Goal: Task Accomplishment & Management: Complete application form

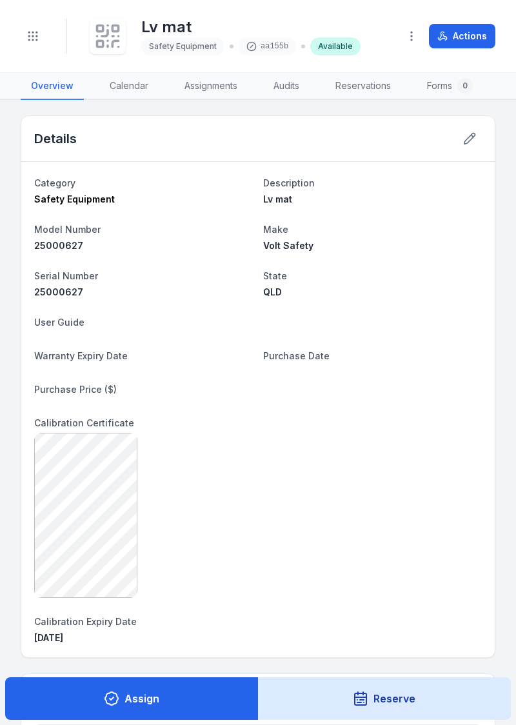
click at [266, 38] on div "aa155b" at bounding box center [267, 46] width 57 height 18
click at [258, 43] on div "aa155b" at bounding box center [267, 46] width 57 height 18
click at [268, 53] on div "aa155b" at bounding box center [267, 46] width 57 height 18
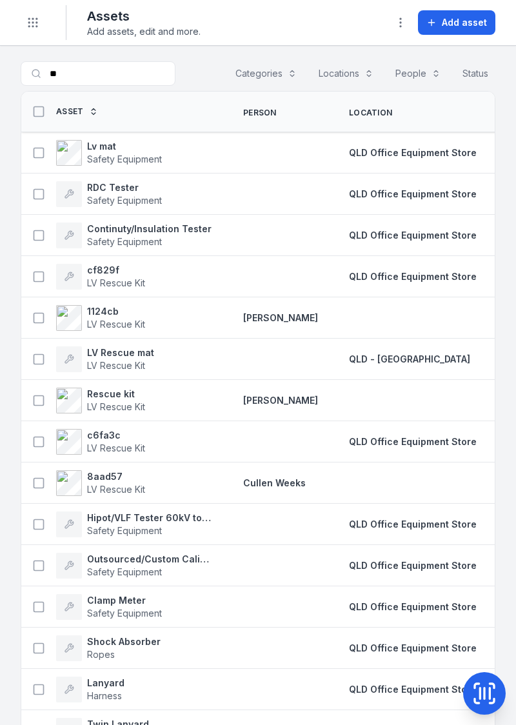
click at [93, 142] on strong "Lv mat" at bounding box center [124, 146] width 75 height 13
click at [463, 17] on span "Add asset" at bounding box center [464, 22] width 45 height 13
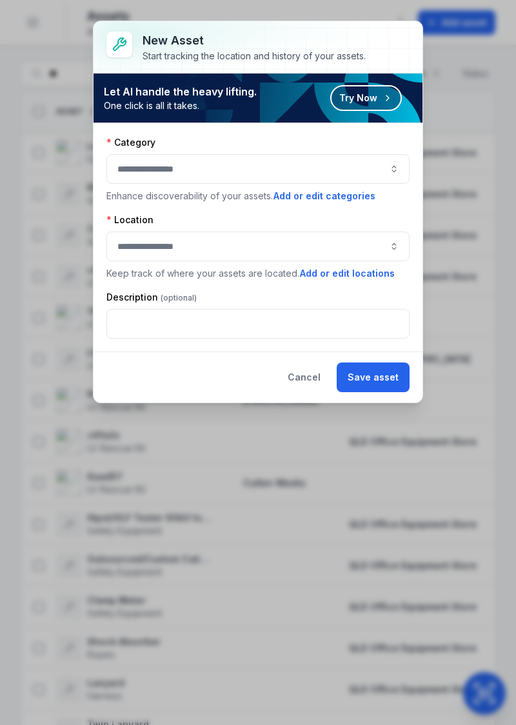
click at [397, 157] on button "button" at bounding box center [257, 169] width 303 height 30
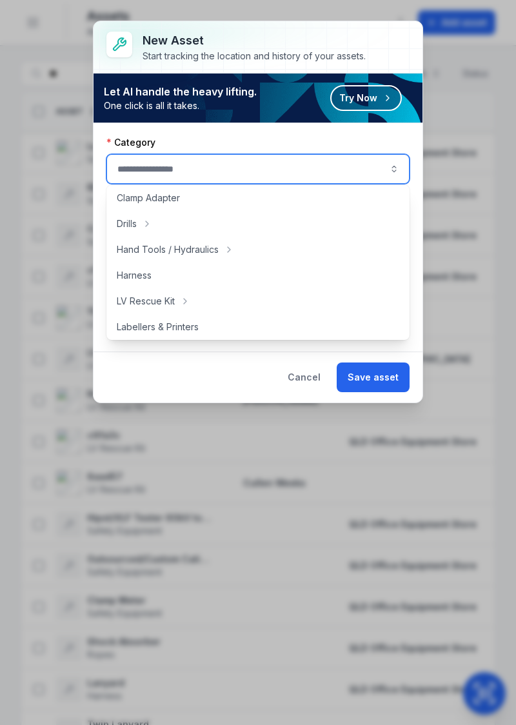
scroll to position [39, 0]
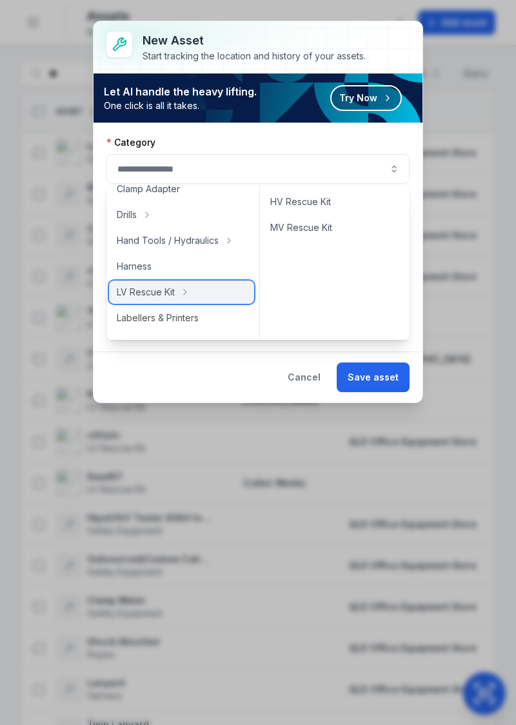
click at [188, 293] on icon at bounding box center [185, 292] width 10 height 10
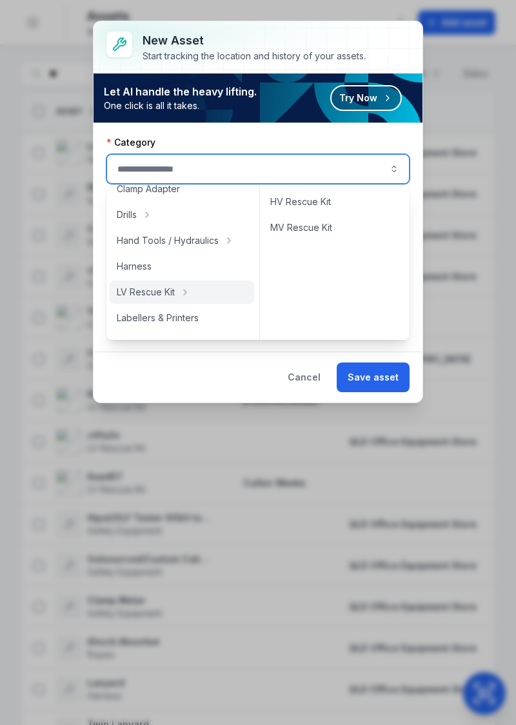
type input "**********"
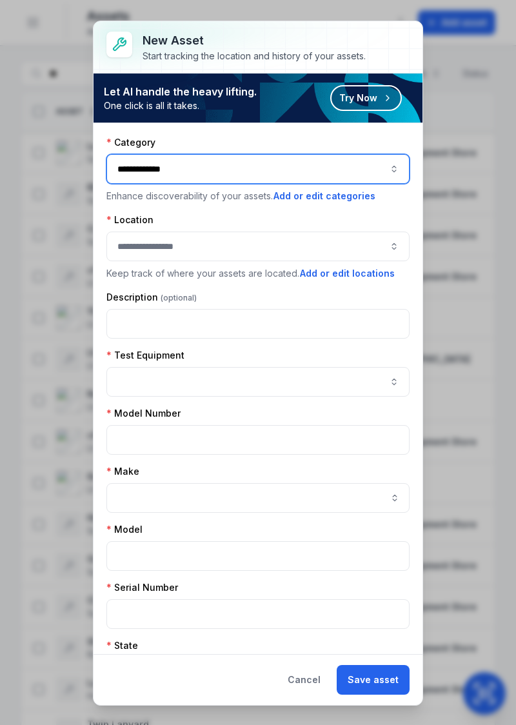
click at [284, 251] on button "button" at bounding box center [257, 246] width 303 height 30
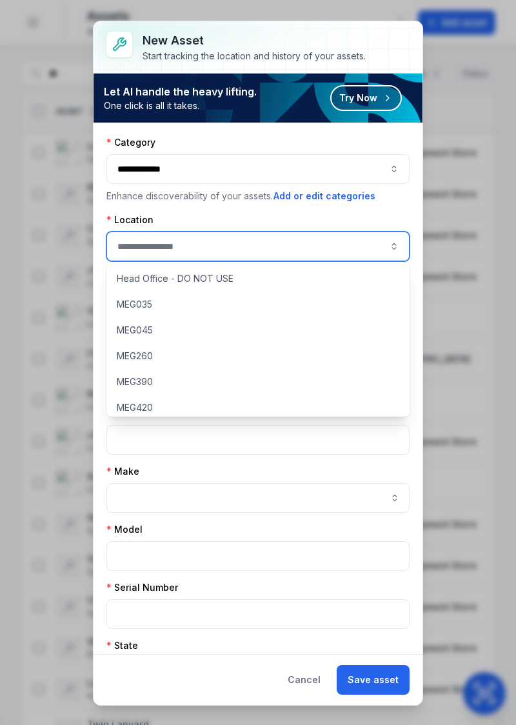
scroll to position [111, 0]
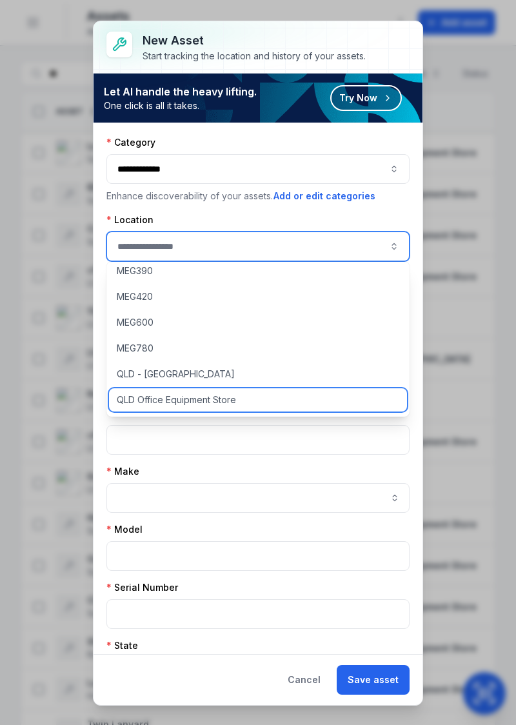
click at [236, 405] on span "QLD Office Equipment Store" at bounding box center [176, 399] width 119 height 13
type input "**********"
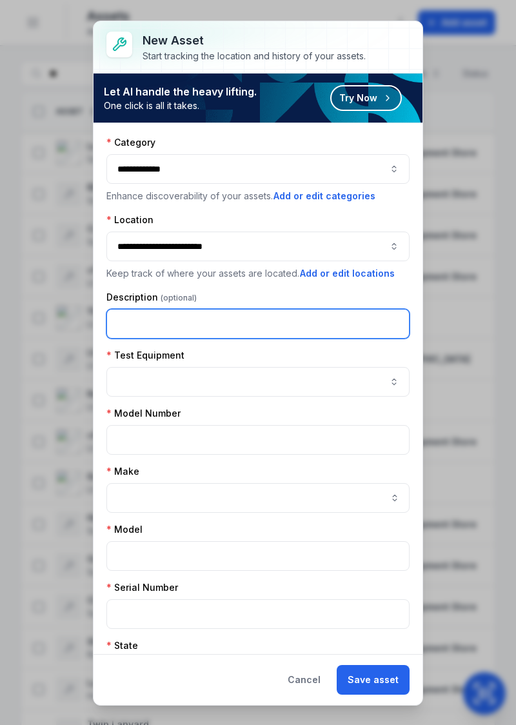
click at [248, 321] on input "text" at bounding box center [257, 324] width 303 height 30
type input "******"
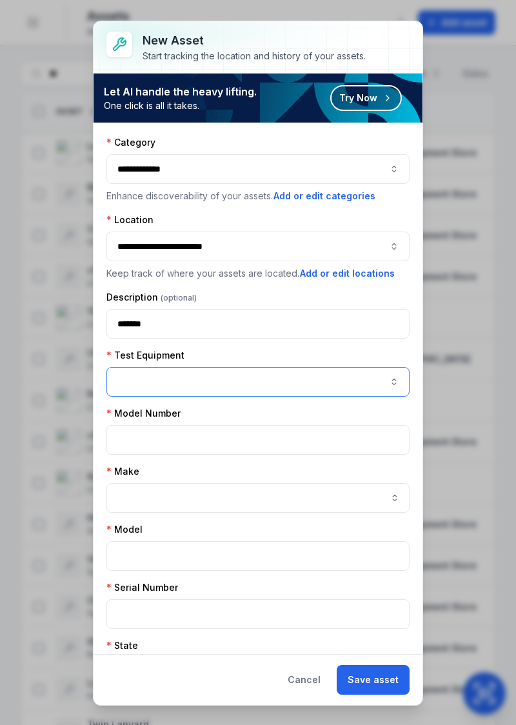
click at [322, 385] on button "button" at bounding box center [257, 382] width 303 height 30
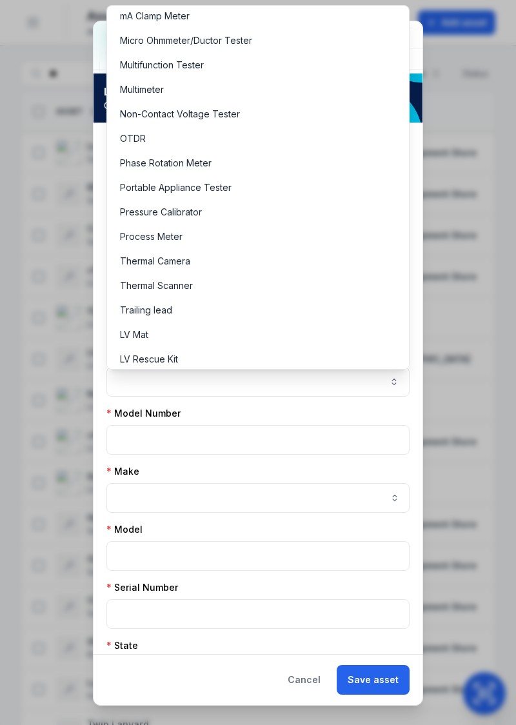
scroll to position [498, 0]
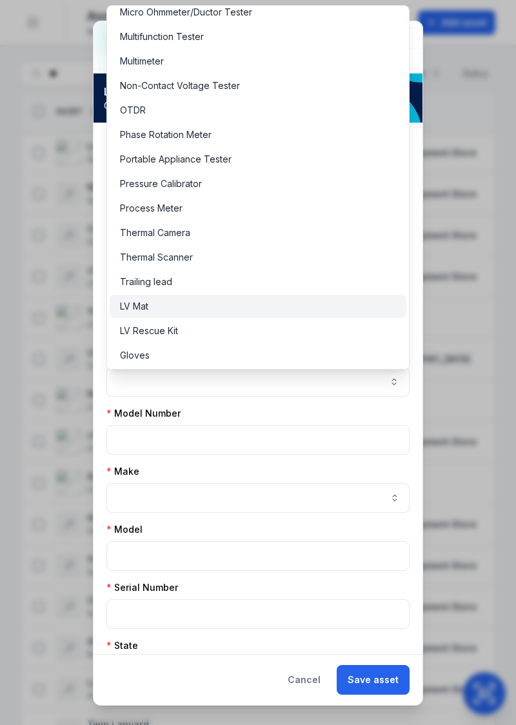
click at [150, 307] on div "LV Mat" at bounding box center [258, 306] width 277 height 13
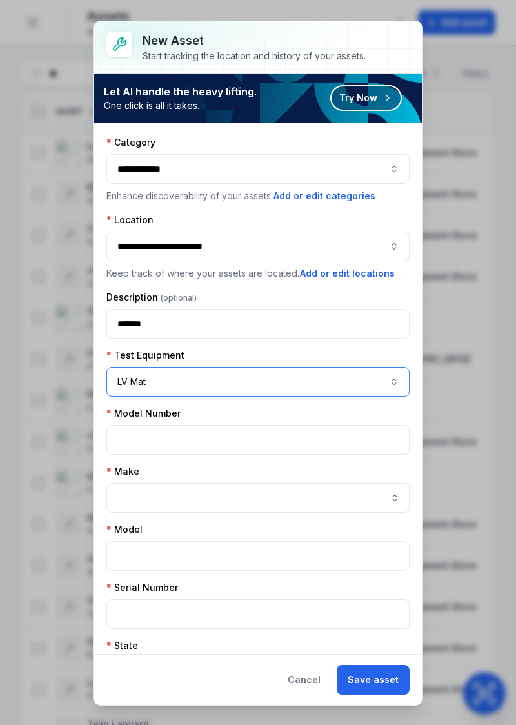
click at [365, 170] on button "**********" at bounding box center [257, 169] width 303 height 30
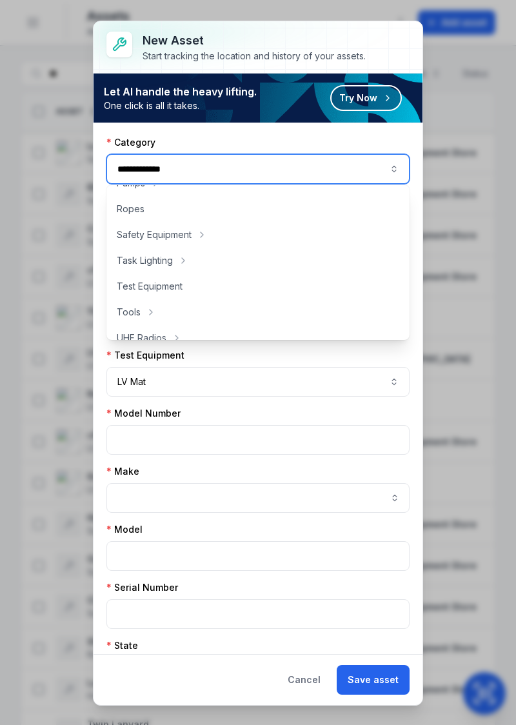
scroll to position [304, 0]
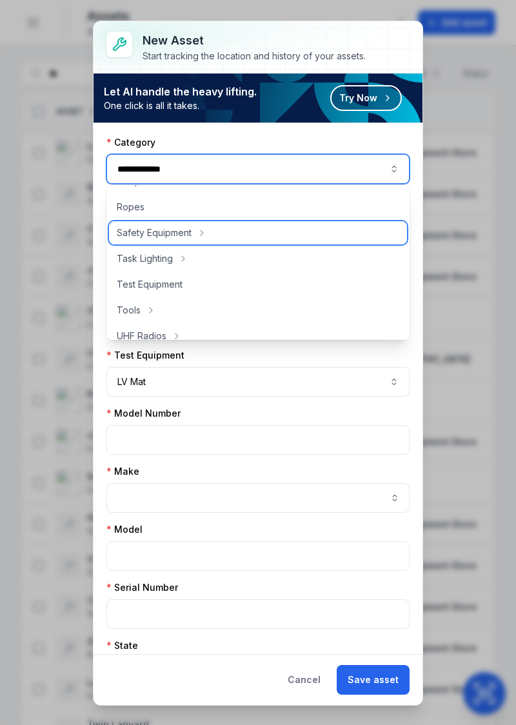
click at [258, 244] on div "Safety Equipment" at bounding box center [258, 232] width 298 height 23
type input "**********"
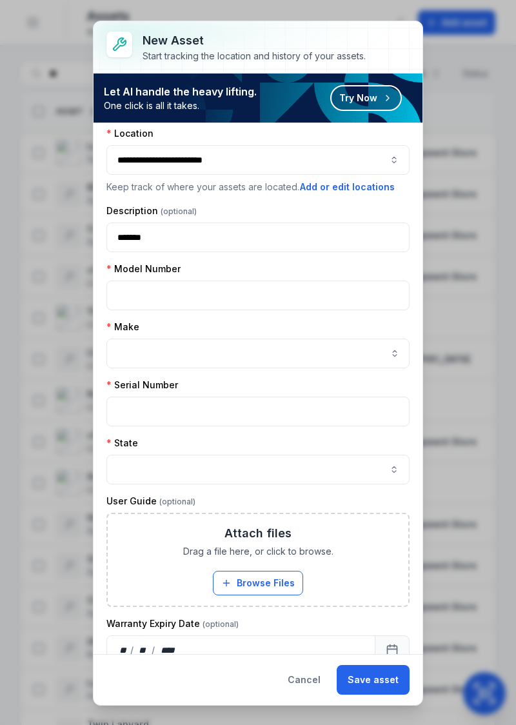
scroll to position [84, 0]
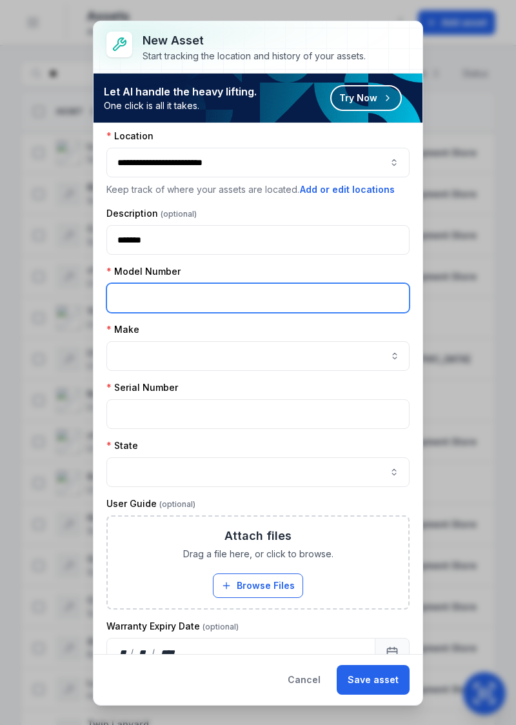
click at [360, 295] on input "text" at bounding box center [257, 298] width 303 height 30
type input "********"
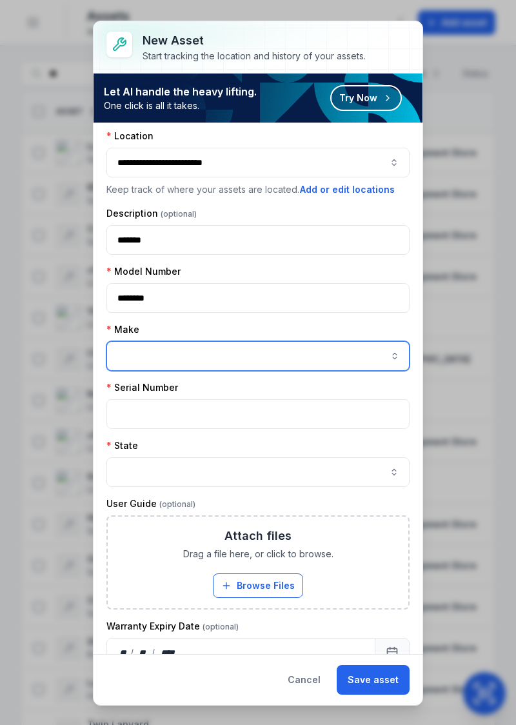
click at [393, 358] on button "button" at bounding box center [395, 356] width 30 height 30
click at [144, 430] on div "Volt Safety" at bounding box center [258, 420] width 297 height 23
type input "**********"
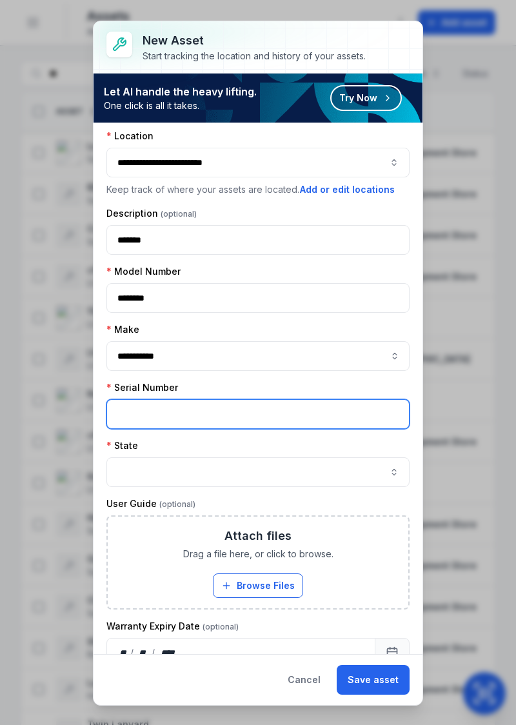
click at [352, 405] on input "text" at bounding box center [257, 414] width 303 height 30
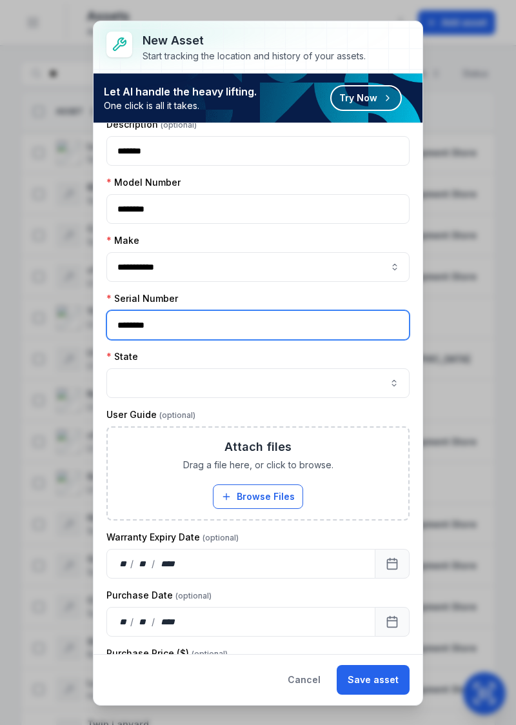
scroll to position [174, 0]
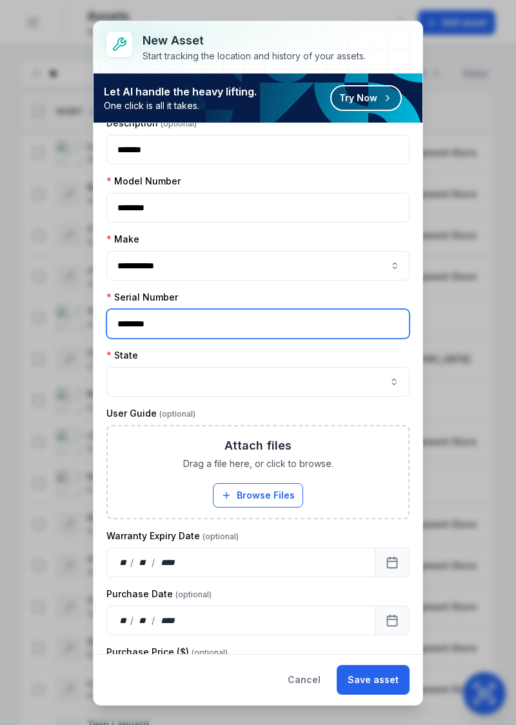
type input "********"
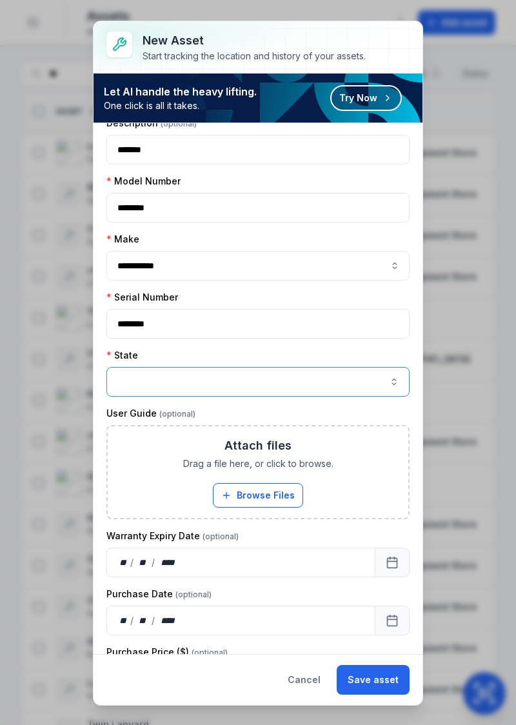
click at [383, 385] on button "button" at bounding box center [257, 382] width 303 height 30
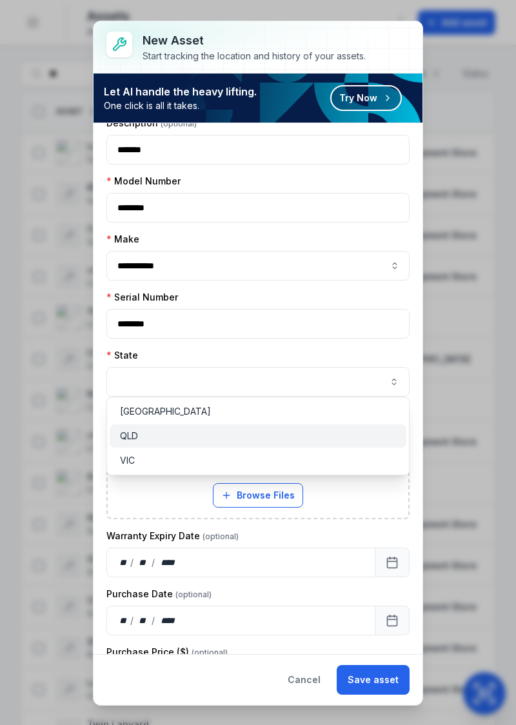
click at [195, 435] on div "QLD" at bounding box center [258, 435] width 277 height 13
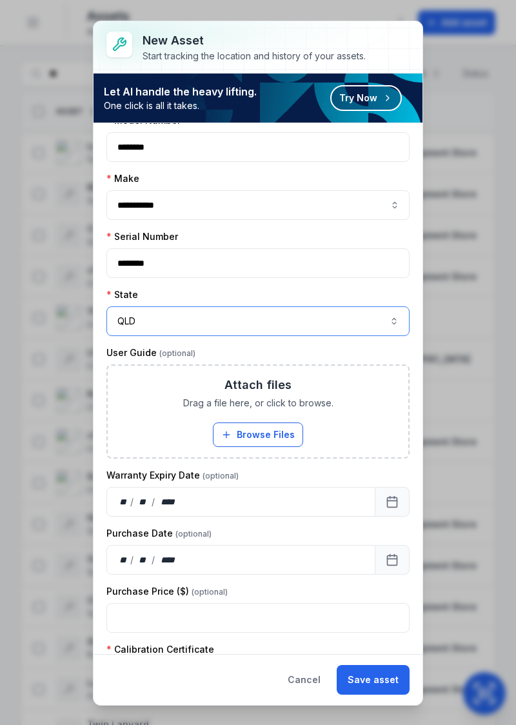
scroll to position [251, 0]
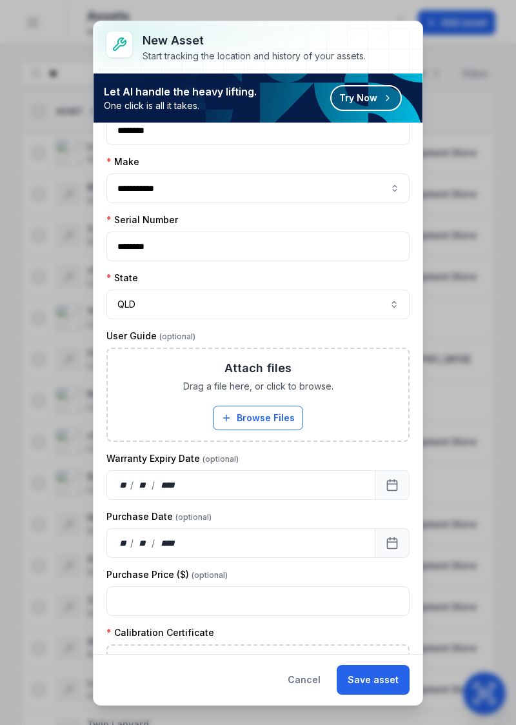
click at [268, 416] on button "Browse Files" at bounding box center [258, 417] width 90 height 24
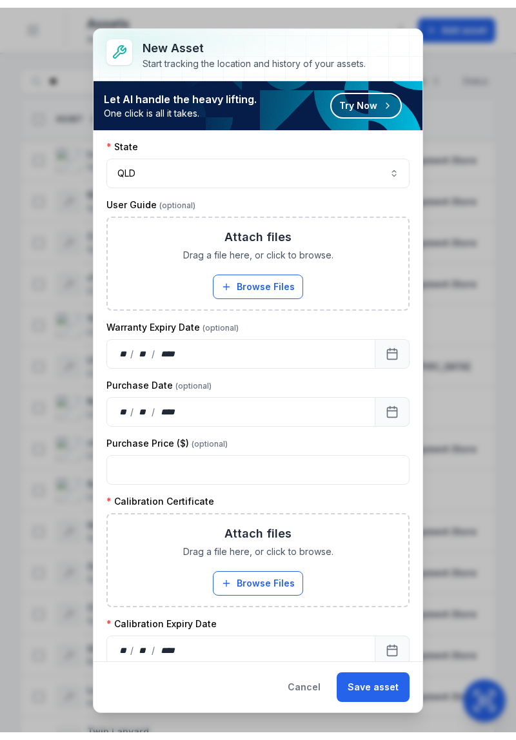
scroll to position [399, 0]
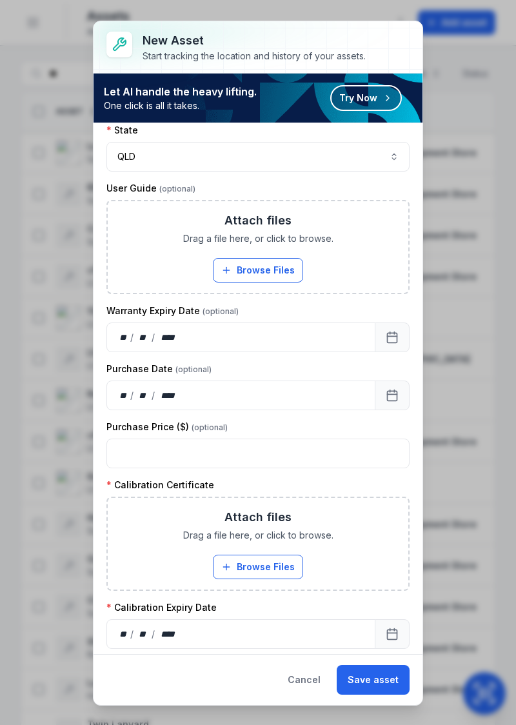
click at [269, 561] on button "Browse Files" at bounding box center [258, 566] width 90 height 24
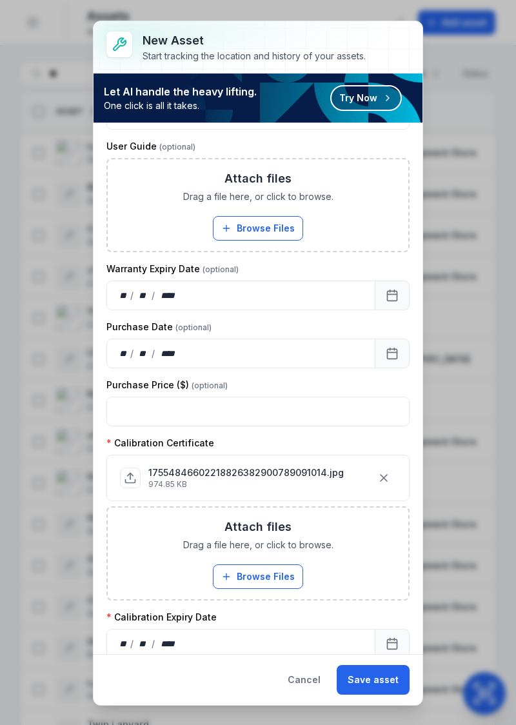
scroll to position [450, 0]
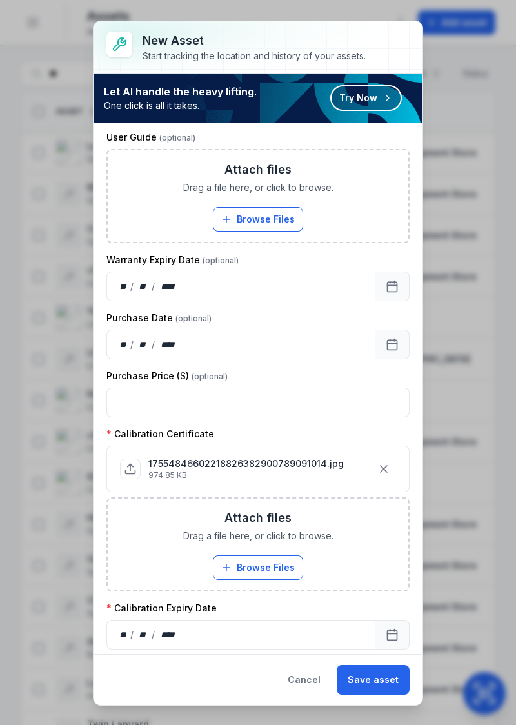
click at [293, 630] on div "** / ** / ****" at bounding box center [240, 634] width 269 height 30
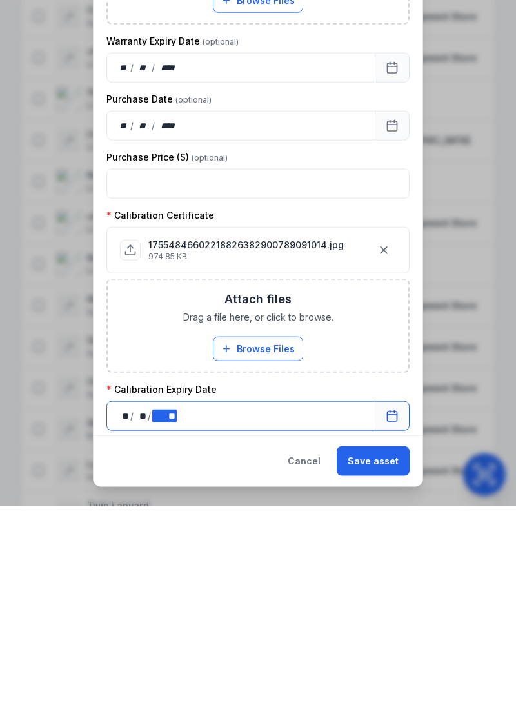
scroll to position [396, 0]
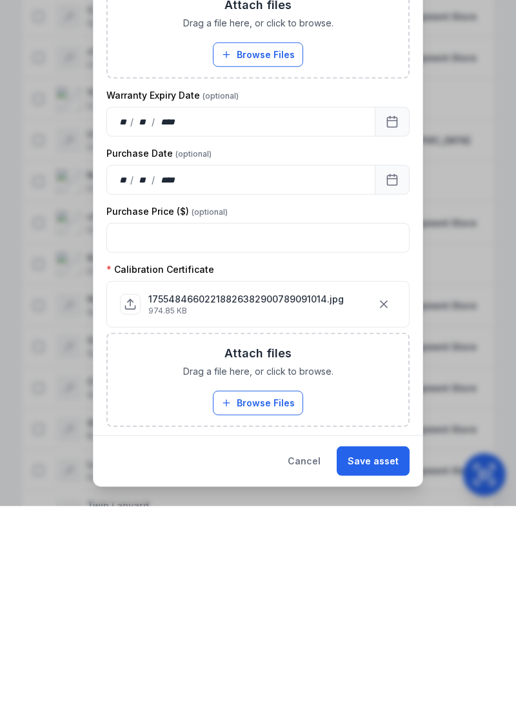
click at [383, 694] on button "Save asset" at bounding box center [372, 680] width 73 height 30
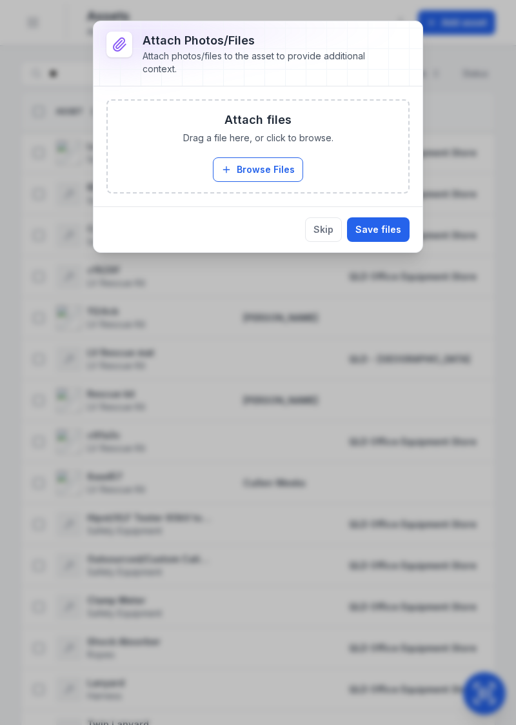
click at [239, 168] on button "Browse Files" at bounding box center [258, 169] width 90 height 24
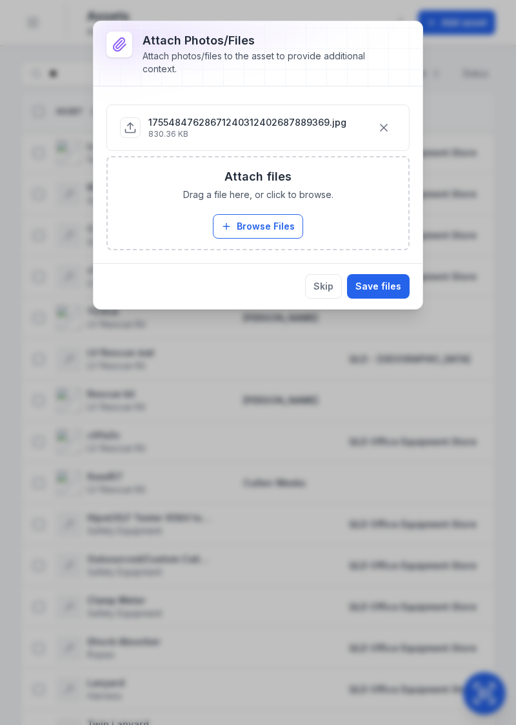
click at [388, 286] on button "Save files" at bounding box center [378, 286] width 63 height 24
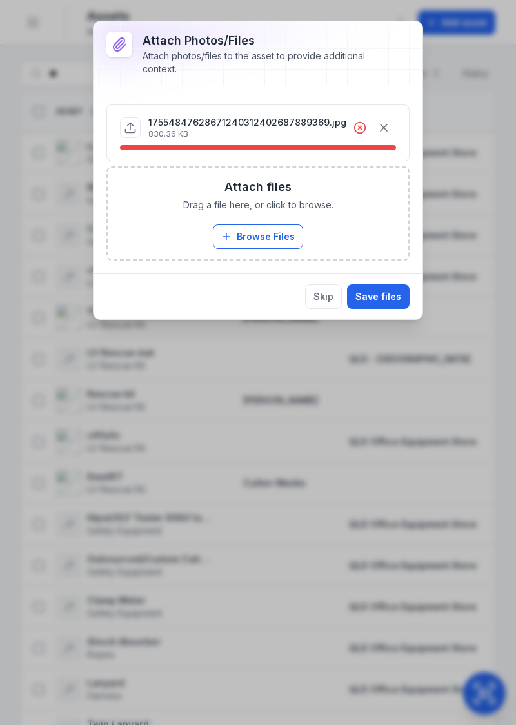
click at [360, 127] on icon at bounding box center [359, 127] width 3 height 3
click at [271, 132] on p "830.36 KB" at bounding box center [247, 134] width 198 height 10
click at [274, 131] on p "830.36 KB" at bounding box center [247, 134] width 198 height 10
click at [387, 131] on icon "button" at bounding box center [383, 127] width 13 height 13
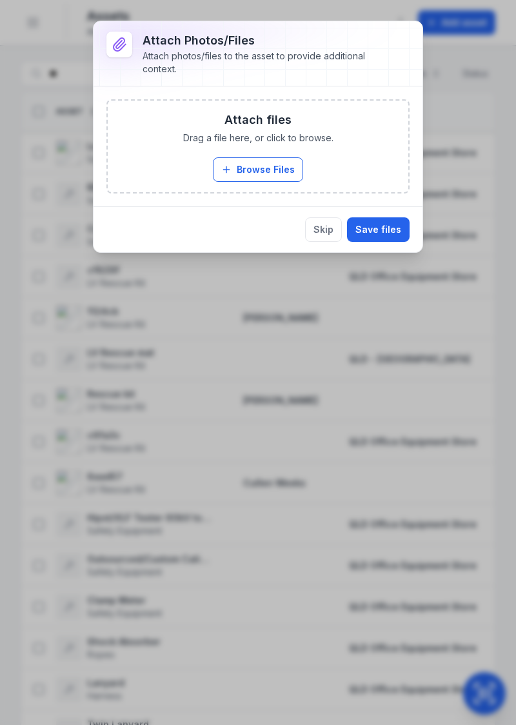
click at [275, 172] on button "Browse Files" at bounding box center [258, 169] width 90 height 24
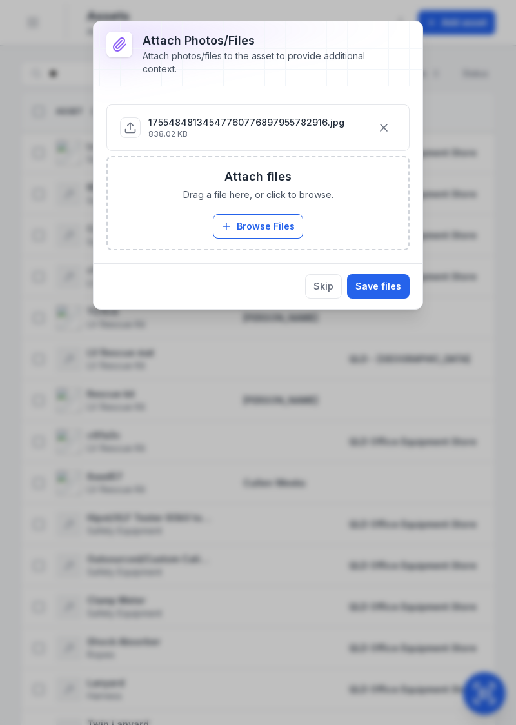
click at [382, 288] on button "Save files" at bounding box center [378, 286] width 63 height 24
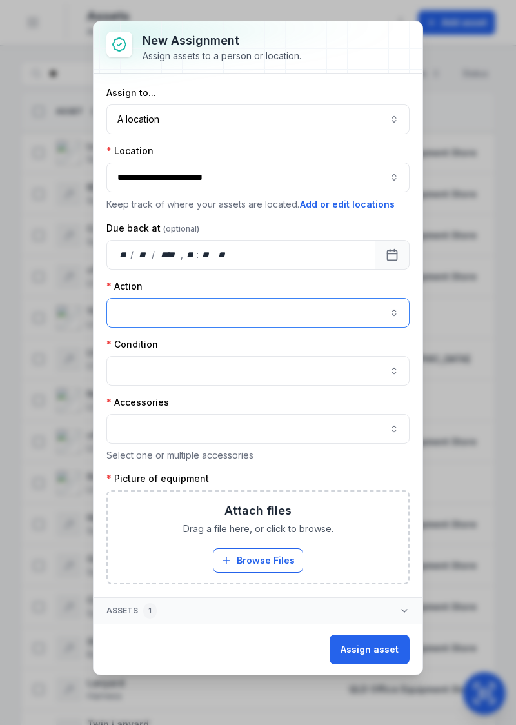
click at [391, 313] on button "button" at bounding box center [257, 313] width 303 height 30
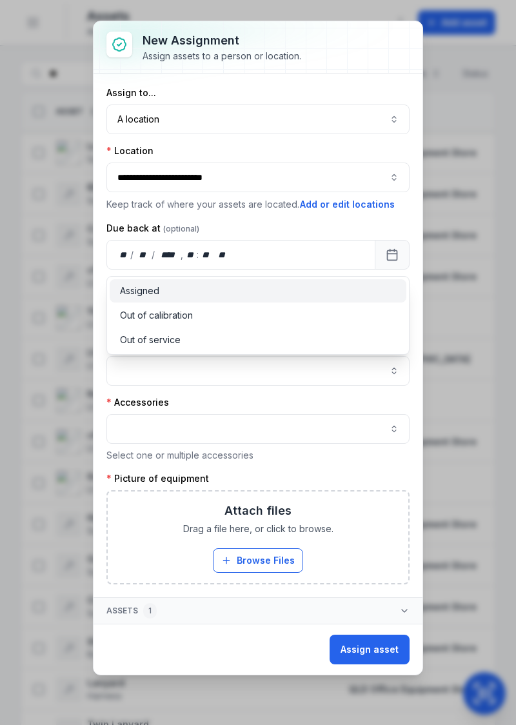
click at [268, 297] on div "Assigned" at bounding box center [258, 290] width 277 height 13
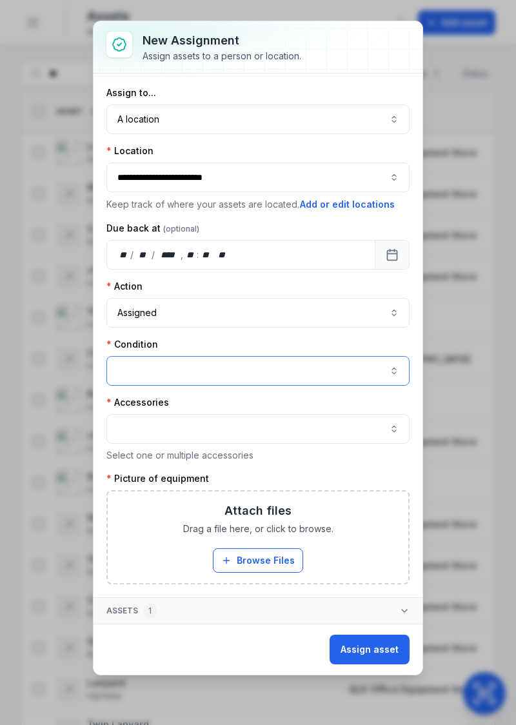
click at [331, 362] on button "button" at bounding box center [257, 371] width 303 height 30
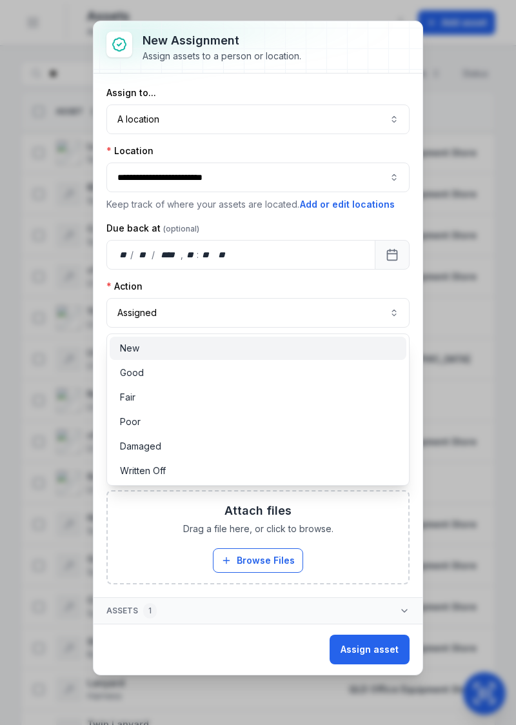
click at [222, 355] on div "New" at bounding box center [258, 348] width 277 height 13
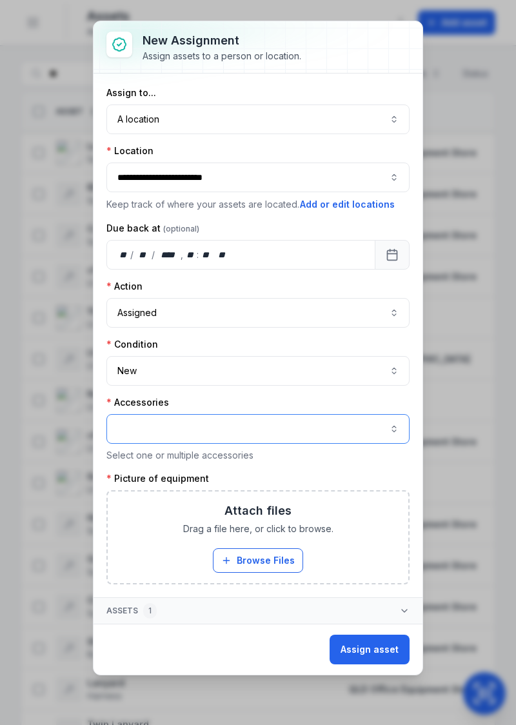
click at [287, 434] on button "button" at bounding box center [257, 429] width 303 height 30
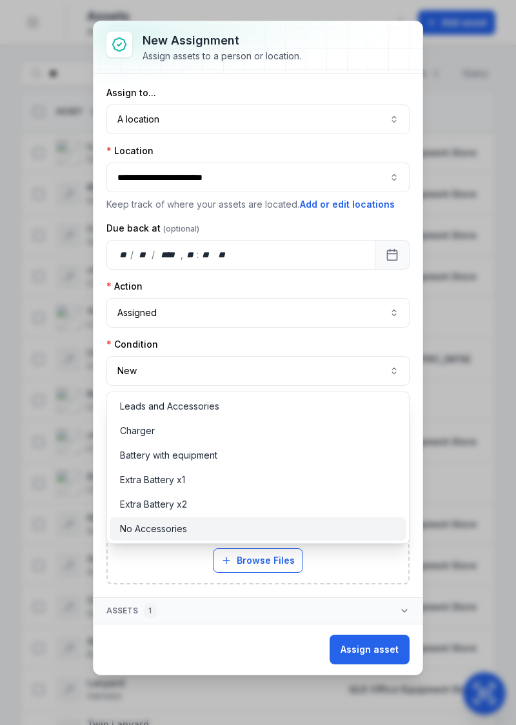
click at [191, 535] on div "No Accessories" at bounding box center [258, 528] width 277 height 13
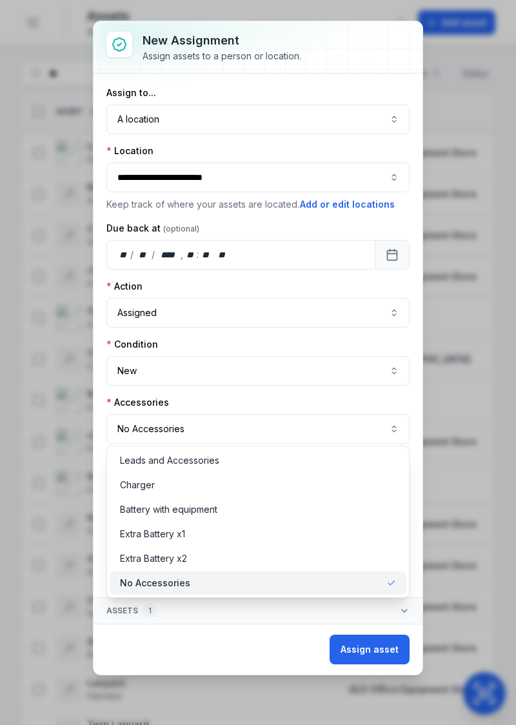
click at [257, 592] on div "No Accessories" at bounding box center [258, 582] width 297 height 23
click at [269, 587] on div "No Accessories" at bounding box center [258, 582] width 277 height 13
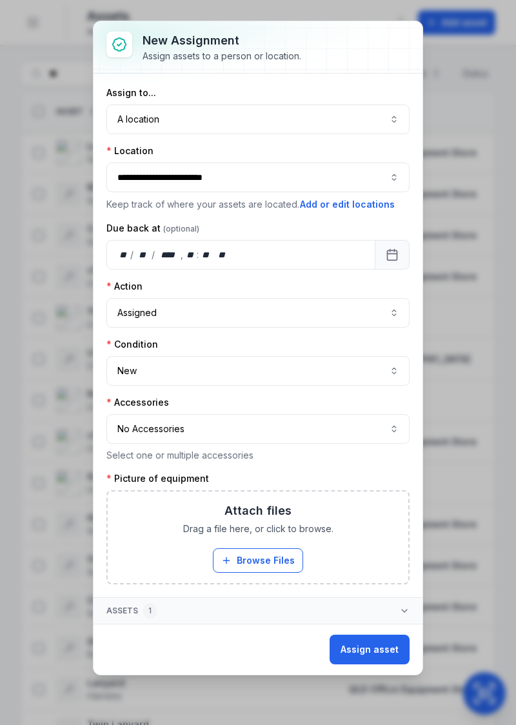
click at [404, 610] on icon "button" at bounding box center [404, 610] width 10 height 10
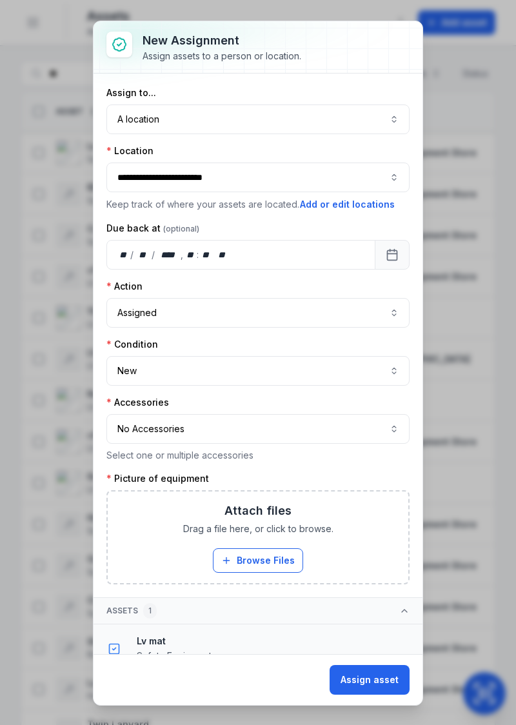
click at [401, 612] on button "Assets 1" at bounding box center [257, 611] width 329 height 26
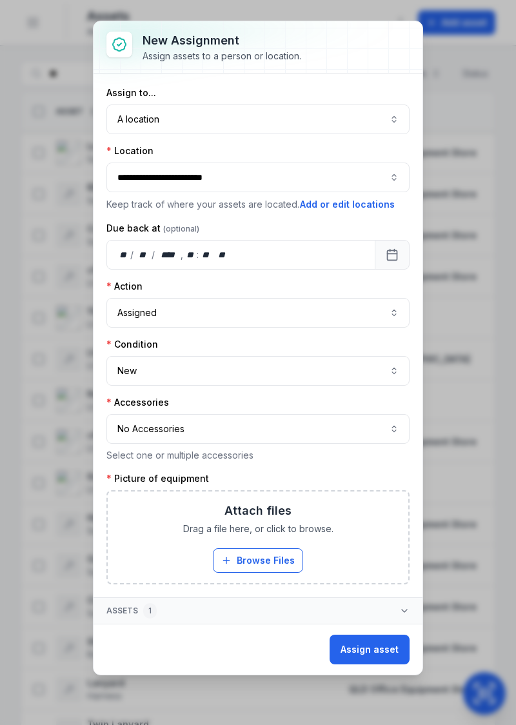
click at [260, 554] on button "Browse Files" at bounding box center [258, 560] width 90 height 24
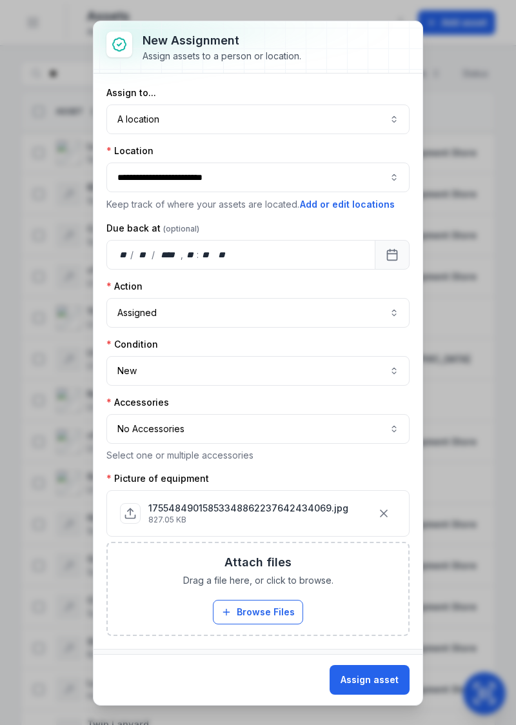
scroll to position [15, 0]
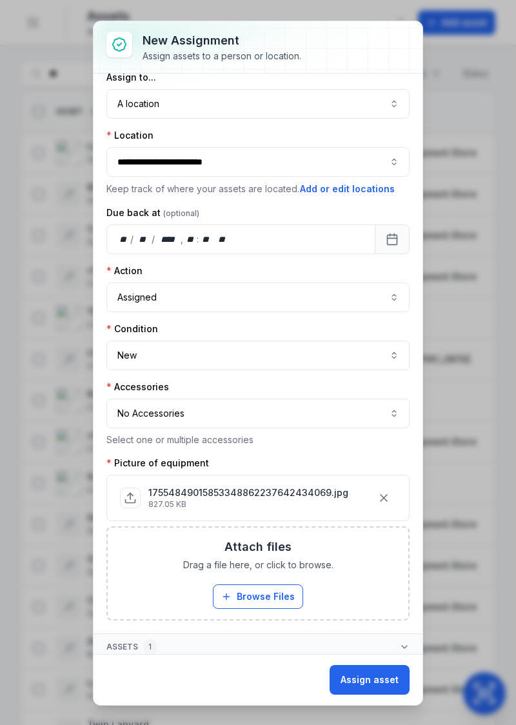
click at [355, 682] on button "Assign asset" at bounding box center [369, 680] width 80 height 30
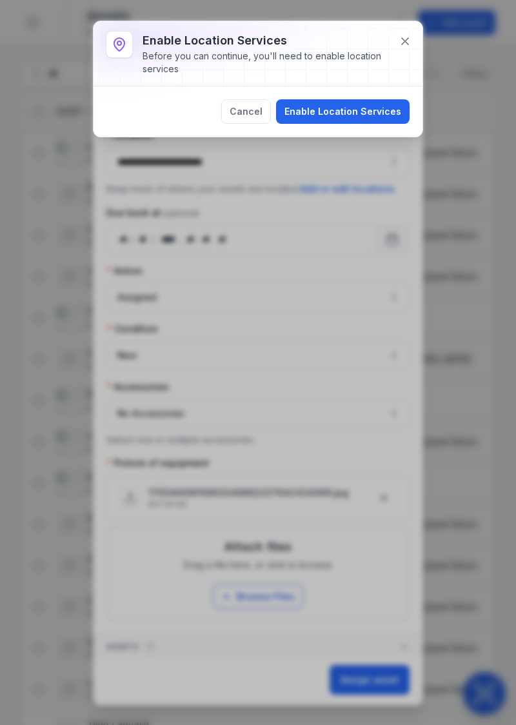
click at [373, 112] on button "Enable Location Services" at bounding box center [342, 111] width 133 height 24
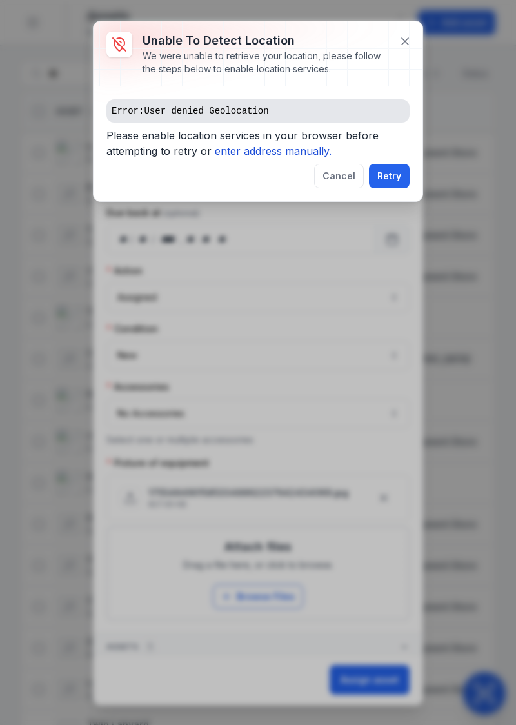
click at [400, 37] on icon at bounding box center [404, 41] width 13 height 13
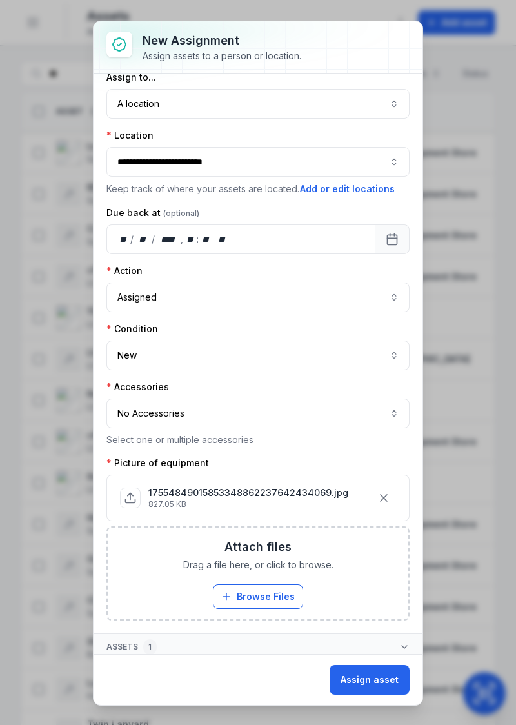
click at [362, 683] on button "Assign asset" at bounding box center [369, 680] width 80 height 30
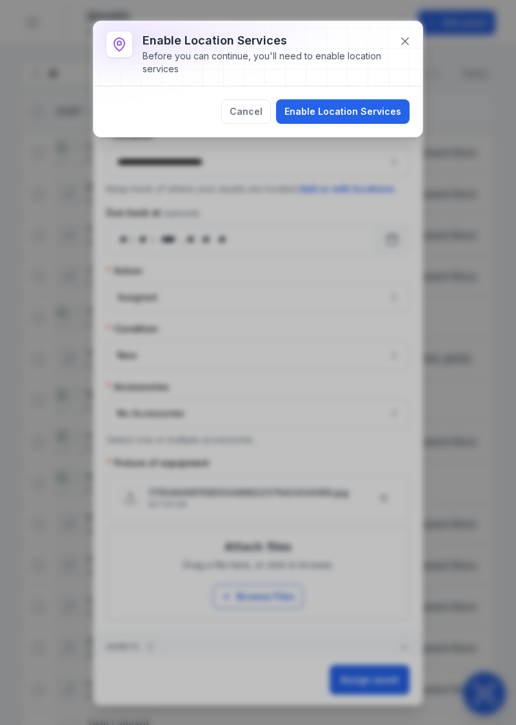
click at [369, 110] on button "Enable Location Services" at bounding box center [342, 111] width 133 height 24
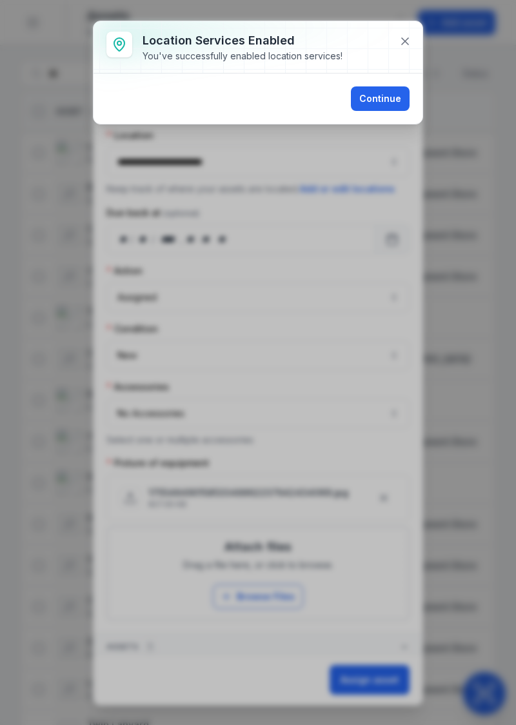
click at [396, 46] on button at bounding box center [405, 41] width 24 height 24
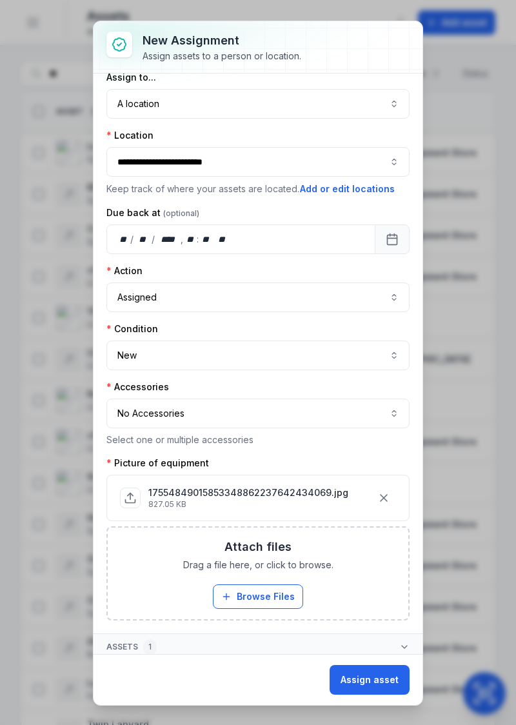
click at [365, 692] on button "Assign asset" at bounding box center [369, 680] width 80 height 30
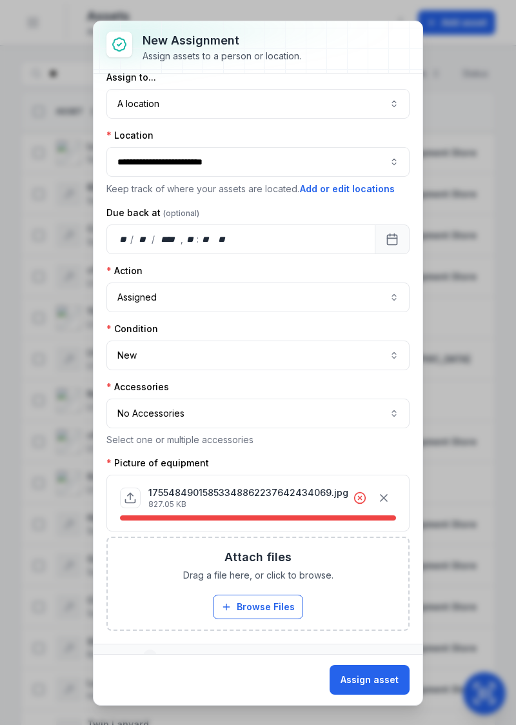
click at [379, 492] on icon "button" at bounding box center [383, 497] width 13 height 13
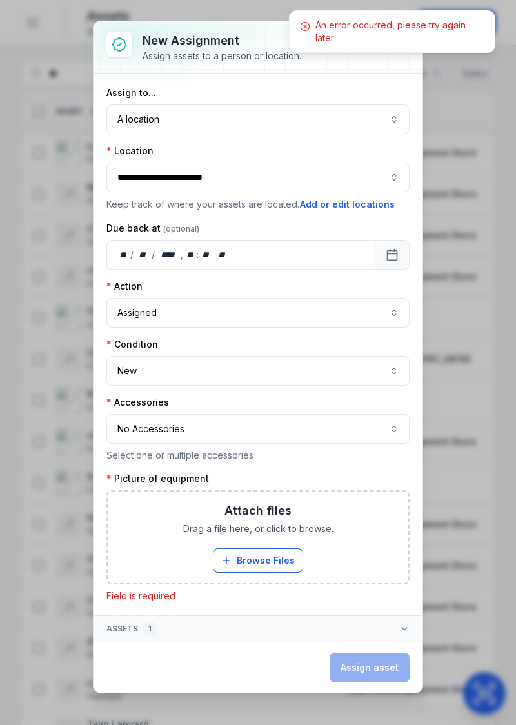
scroll to position [0, 0]
click at [266, 559] on button "Browse Files" at bounding box center [258, 560] width 90 height 24
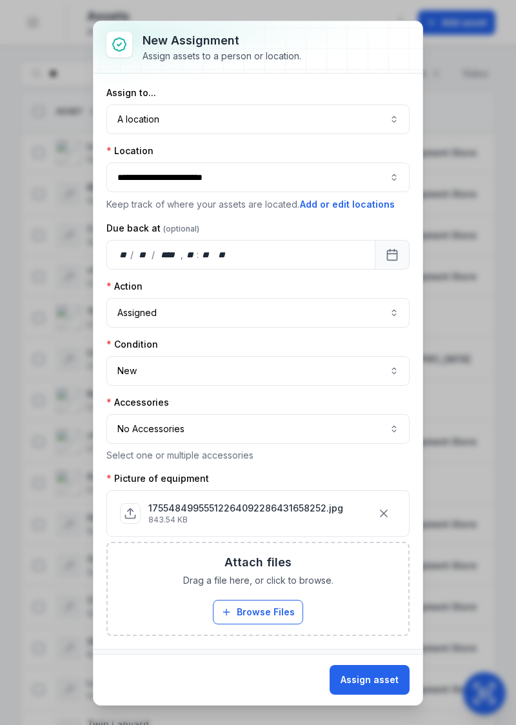
click at [389, 674] on button "Assign asset" at bounding box center [369, 680] width 80 height 30
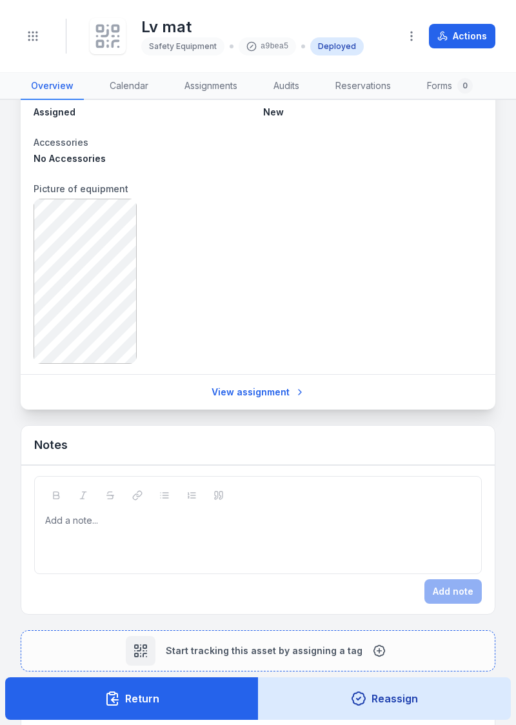
scroll to position [807, 0]
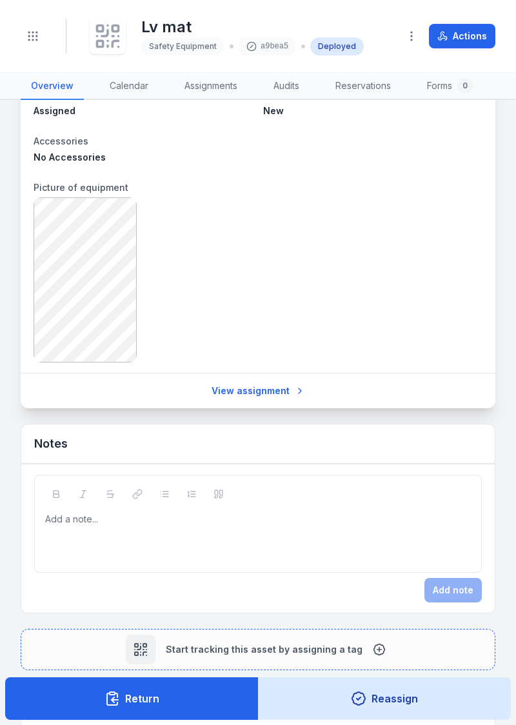
click at [284, 393] on link "View assignment" at bounding box center [258, 390] width 110 height 24
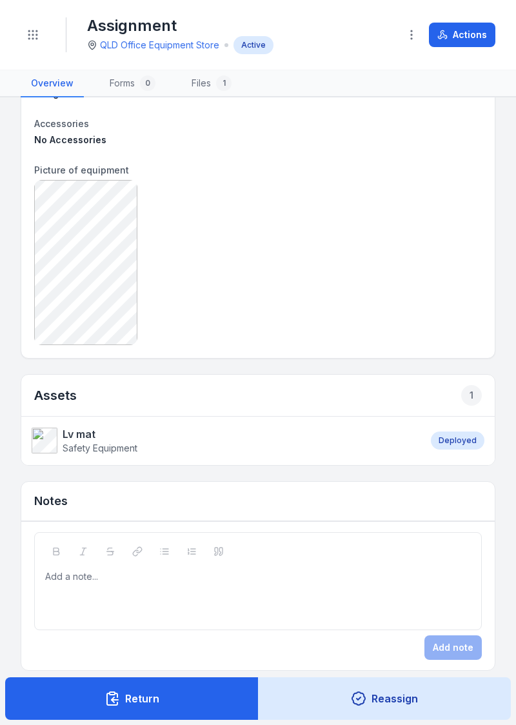
scroll to position [103, 0]
click at [462, 434] on div "Deployed" at bounding box center [458, 440] width 54 height 18
click at [454, 434] on div "Deployed" at bounding box center [458, 440] width 54 height 18
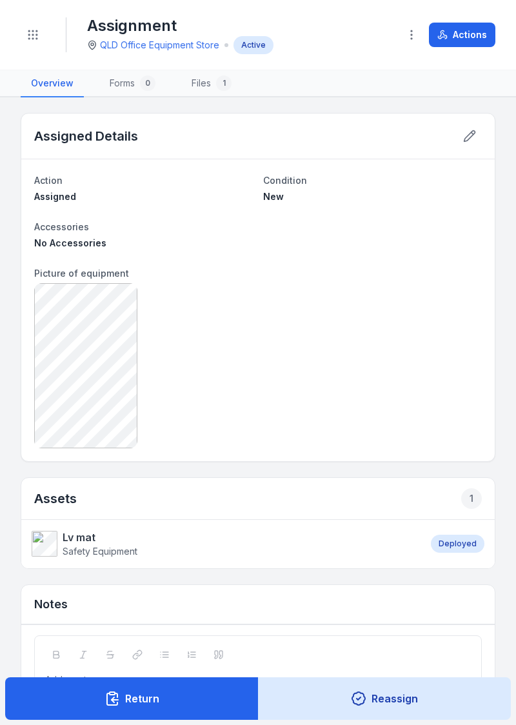
click at [472, 133] on icon at bounding box center [472, 133] width 2 height 2
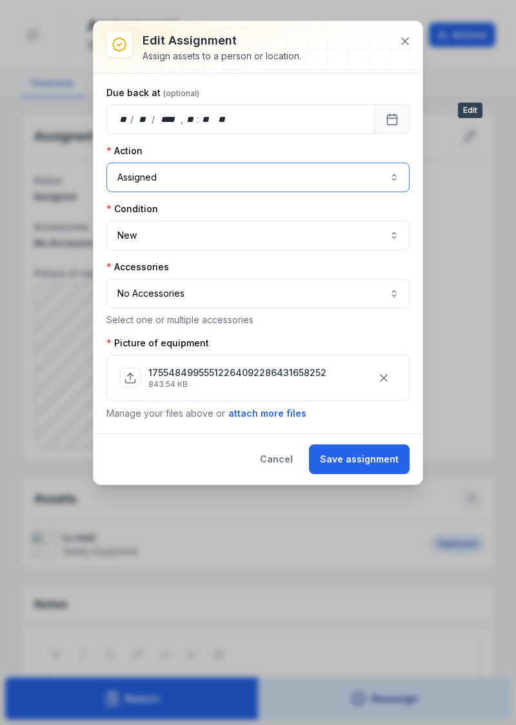
click at [364, 172] on button "Assigned ********" at bounding box center [257, 177] width 303 height 30
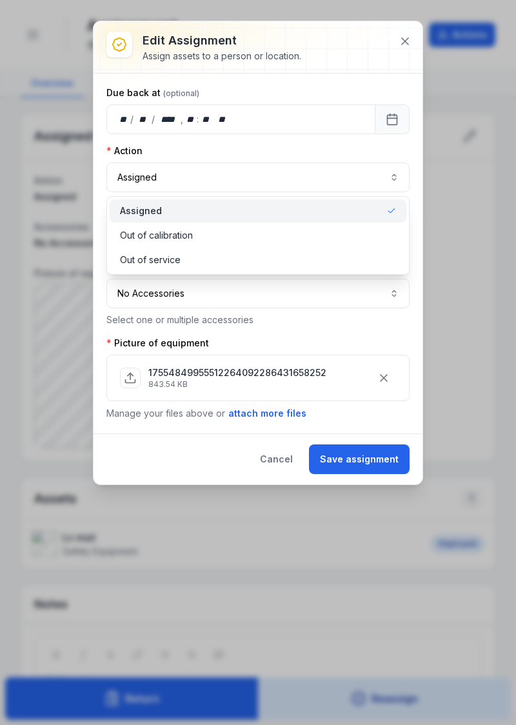
click at [351, 218] on div "Assigned" at bounding box center [258, 210] width 297 height 23
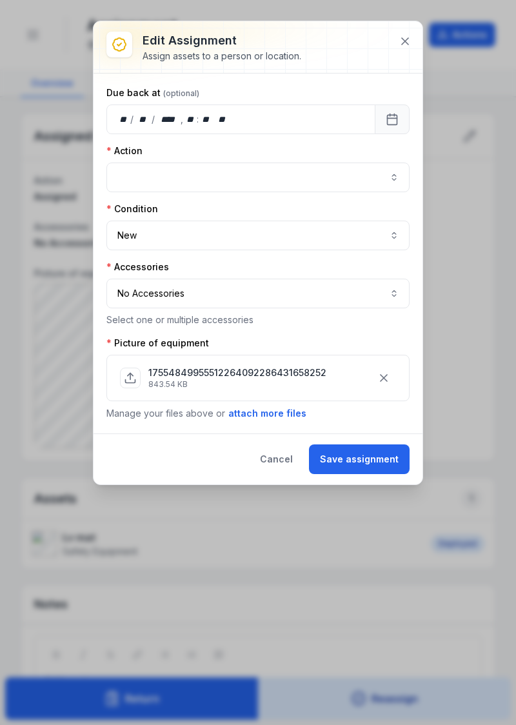
click at [379, 374] on icon "button" at bounding box center [383, 377] width 13 height 13
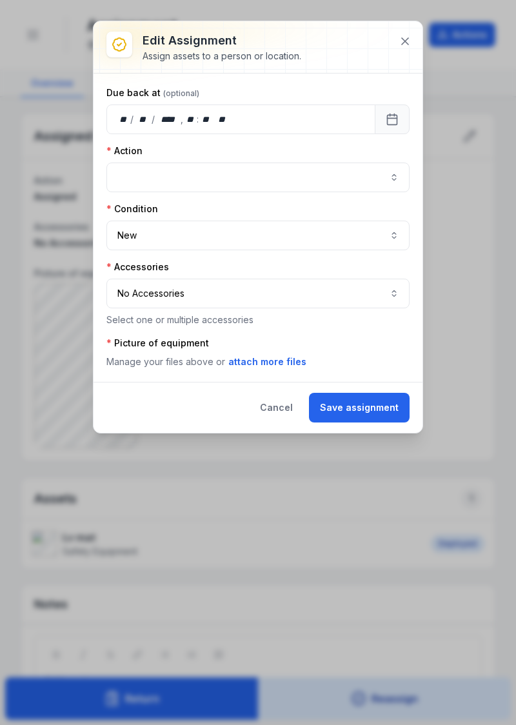
click at [281, 406] on button "Cancel" at bounding box center [276, 408] width 55 height 30
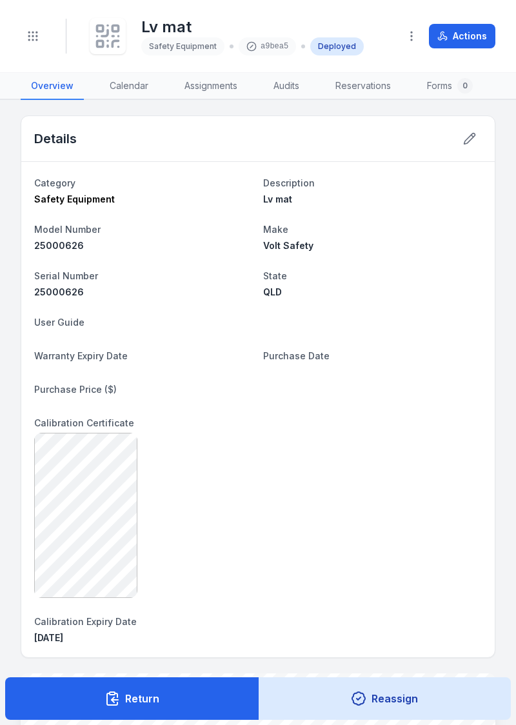
click at [174, 705] on button "Return" at bounding box center [131, 698] width 253 height 43
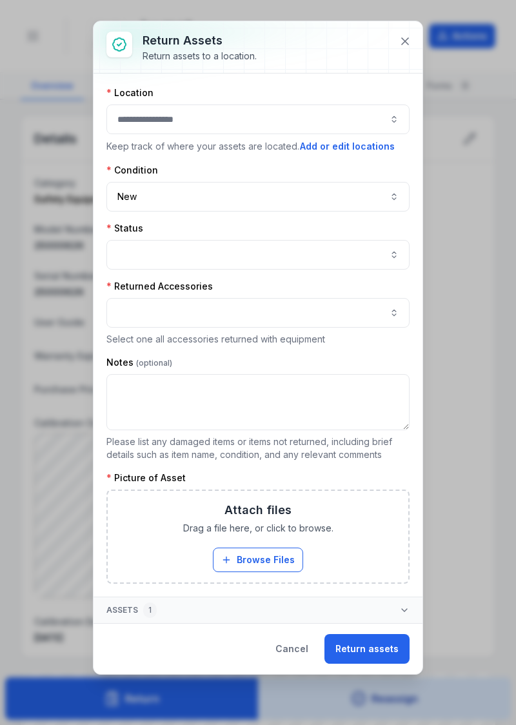
click at [364, 648] on button "Return assets" at bounding box center [366, 649] width 85 height 30
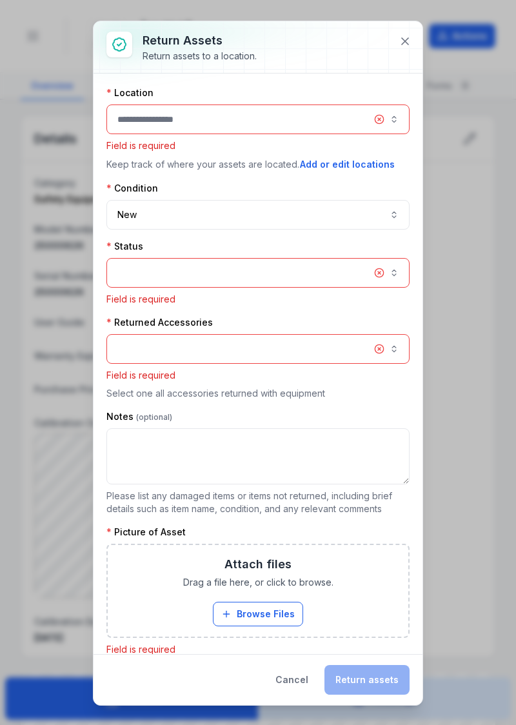
click at [380, 124] on button "button" at bounding box center [257, 119] width 303 height 30
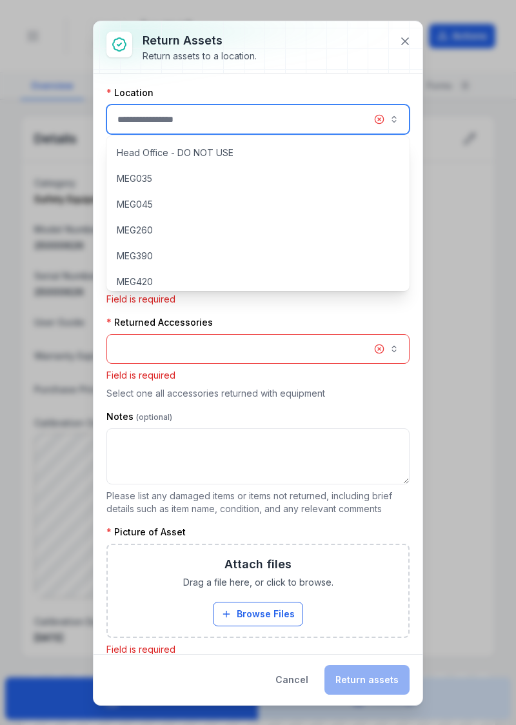
scroll to position [111, 0]
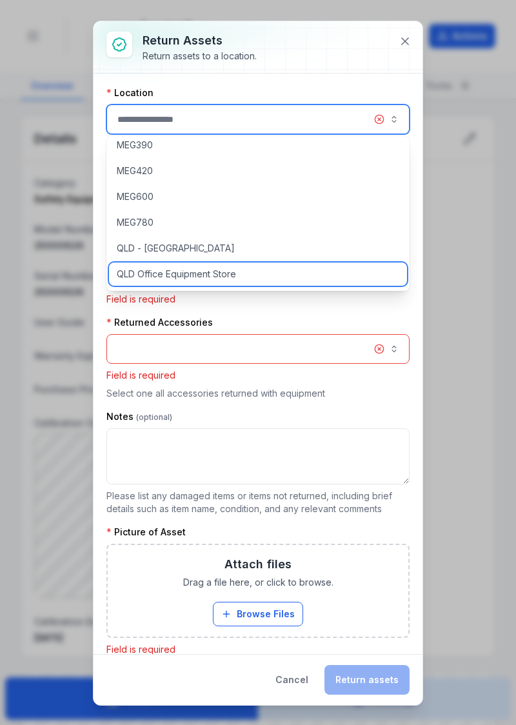
click at [237, 278] on div "QLD Office Equipment Store" at bounding box center [258, 273] width 298 height 23
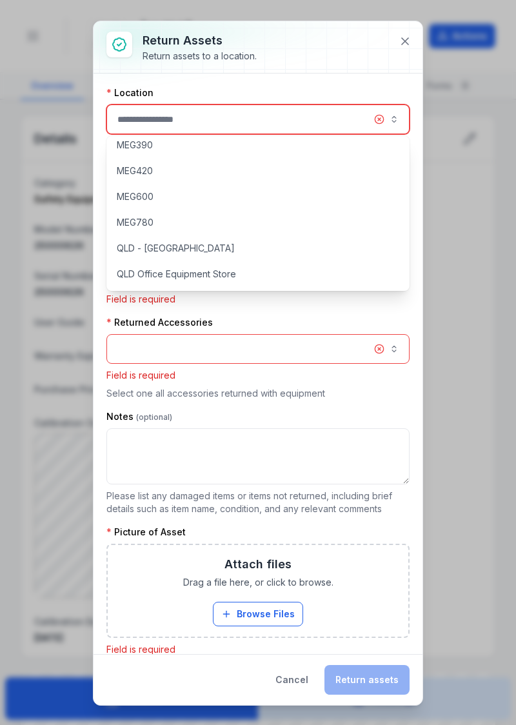
type input "**********"
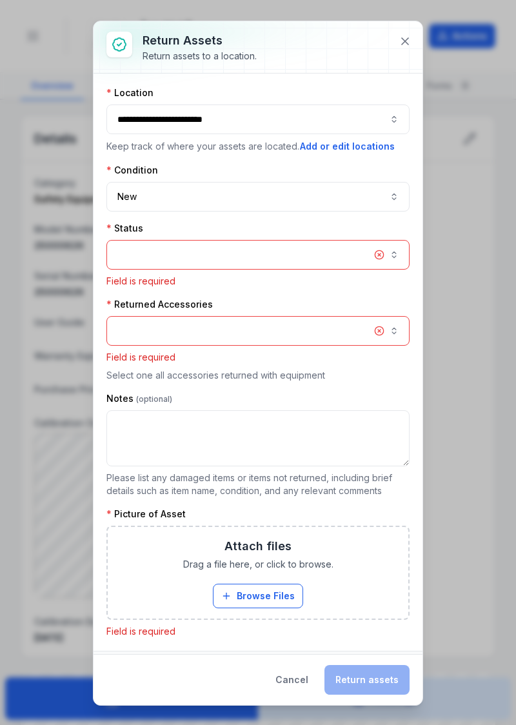
click at [385, 257] on button "button" at bounding box center [257, 255] width 303 height 30
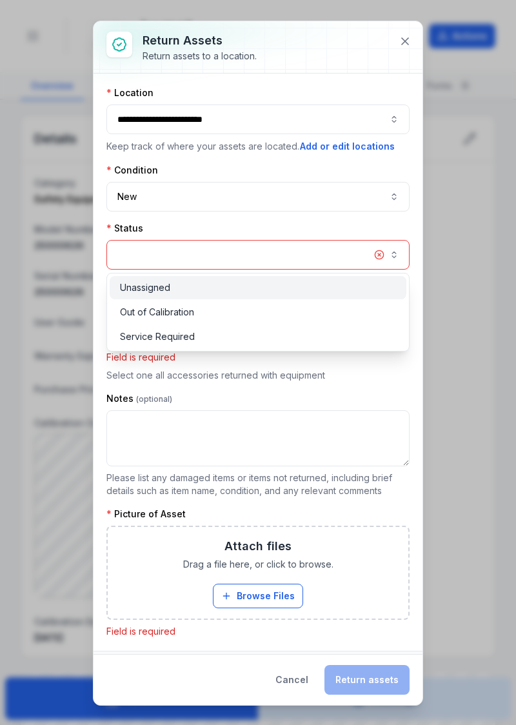
click at [258, 293] on div "Unassigned" at bounding box center [258, 287] width 277 height 13
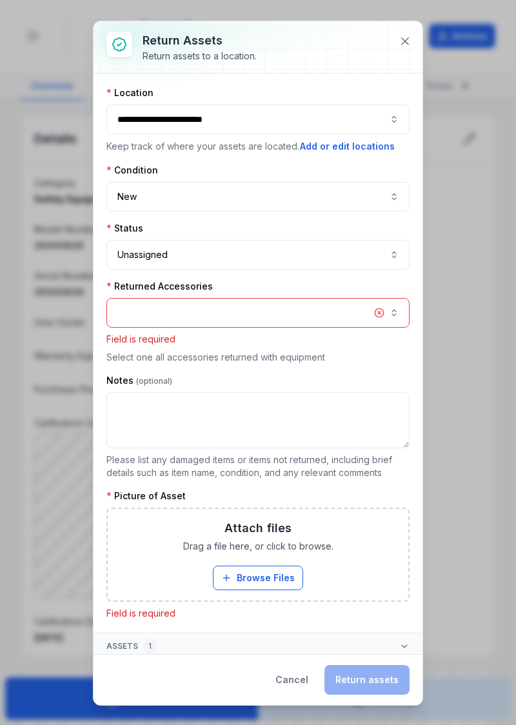
click at [327, 315] on button "button" at bounding box center [257, 313] width 303 height 30
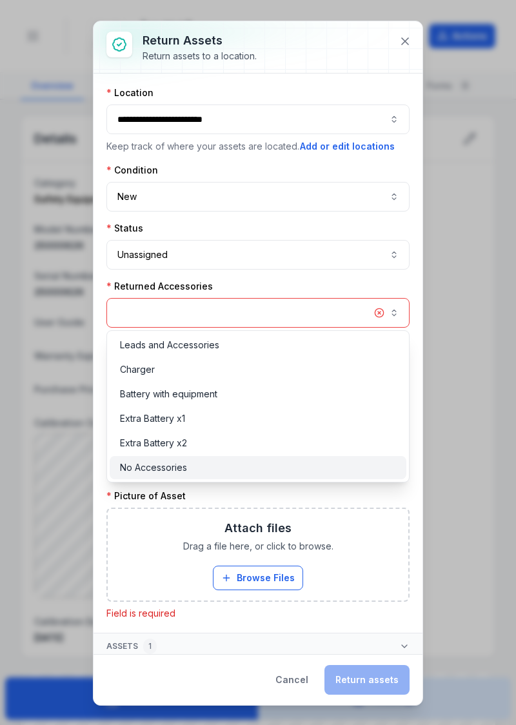
click at [192, 469] on div "No Accessories" at bounding box center [258, 467] width 277 height 13
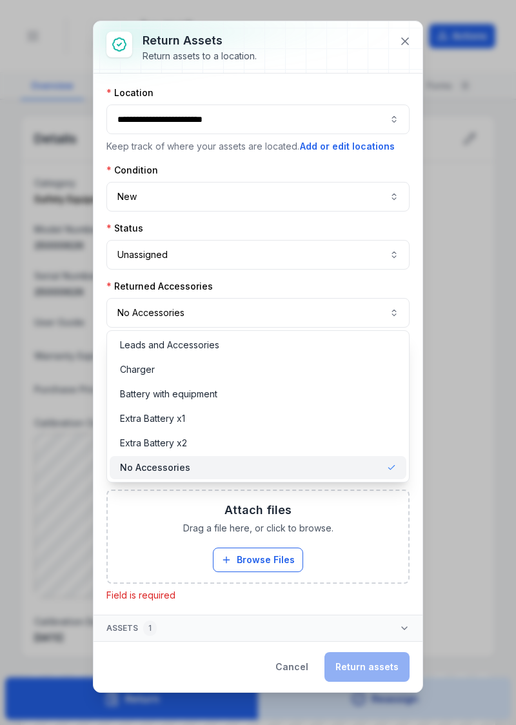
click at [282, 469] on div "No Accessories" at bounding box center [258, 467] width 277 height 13
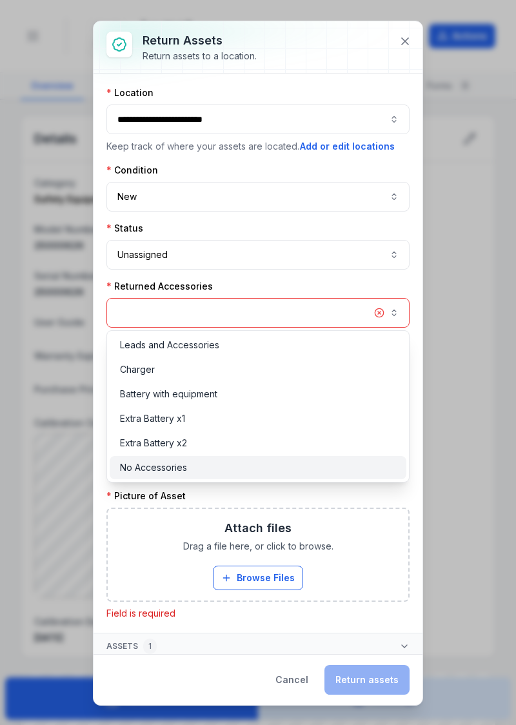
click at [290, 469] on div "No Accessories" at bounding box center [258, 467] width 277 height 13
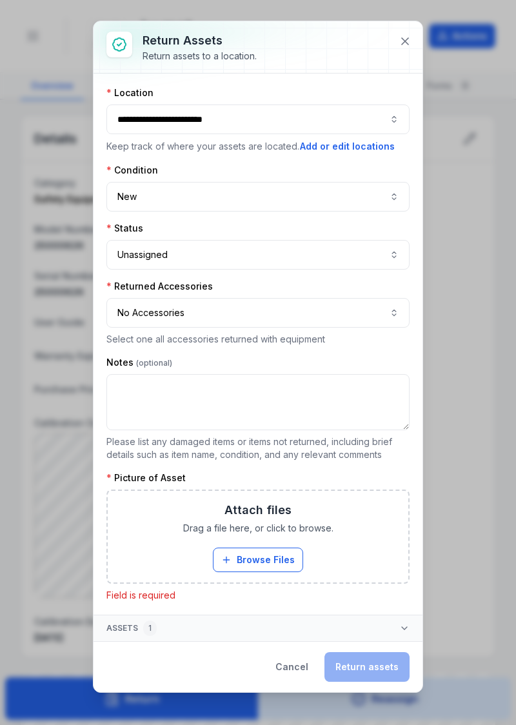
click at [280, 560] on button "Browse Files" at bounding box center [258, 559] width 90 height 24
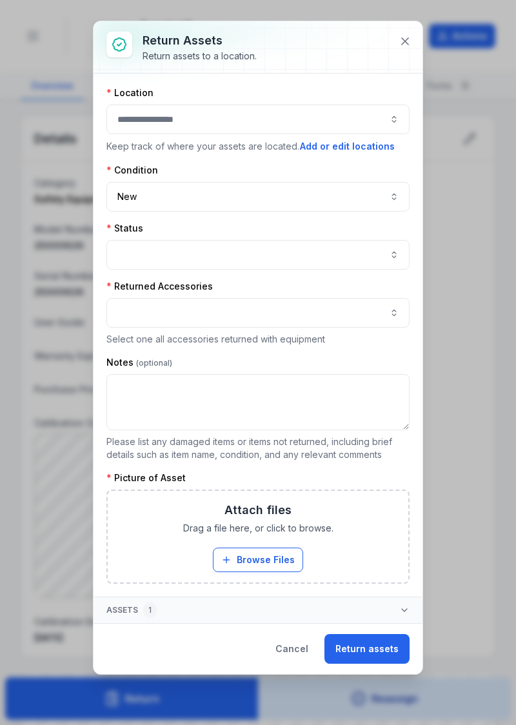
click at [386, 31] on div at bounding box center [257, 47] width 329 height 52
click at [402, 38] on icon at bounding box center [405, 41] width 6 height 6
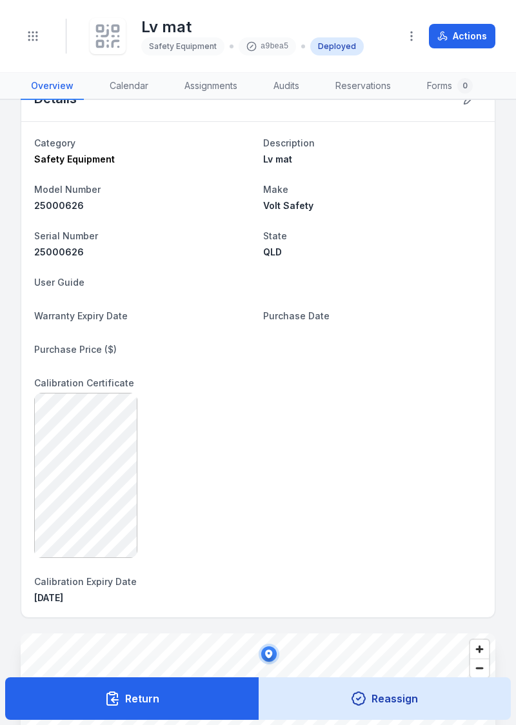
scroll to position [0, 0]
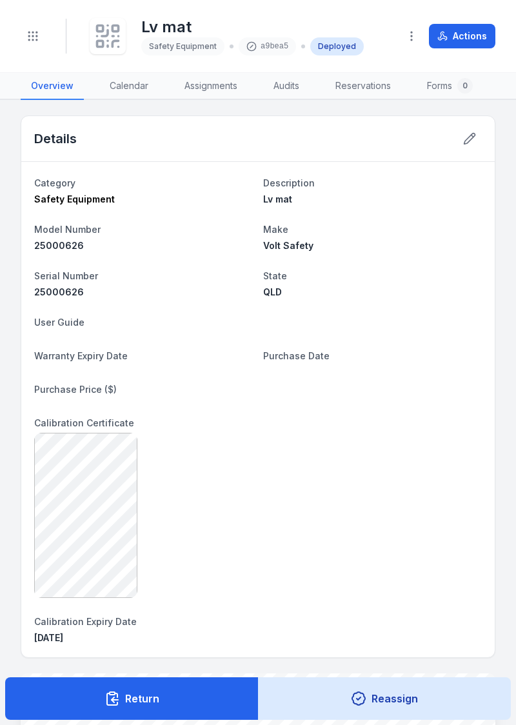
click at [476, 133] on icon at bounding box center [469, 138] width 13 height 13
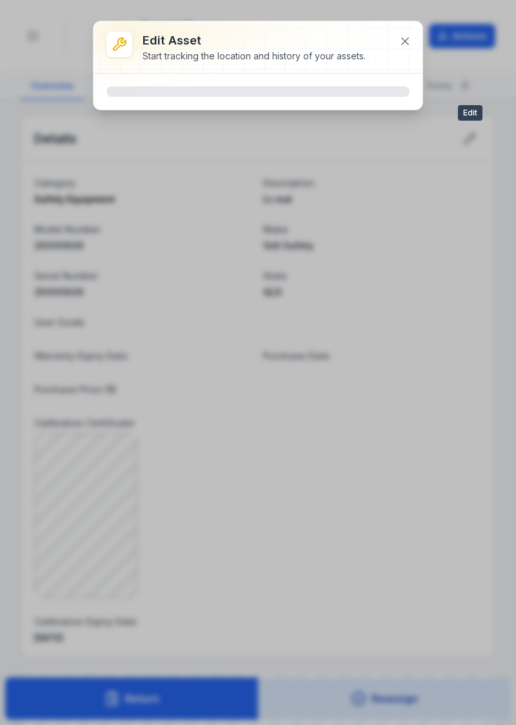
click at [402, 46] on icon at bounding box center [404, 41] width 13 height 13
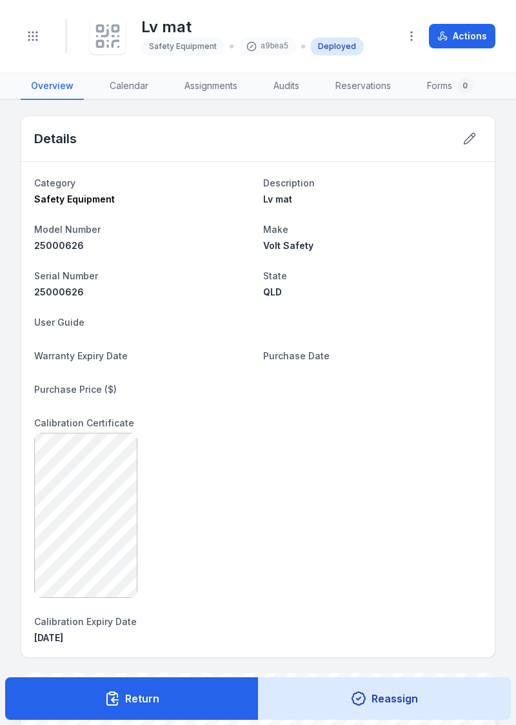
click at [333, 50] on div "Deployed" at bounding box center [337, 46] width 54 height 18
click at [335, 52] on div "Deployed" at bounding box center [337, 46] width 54 height 18
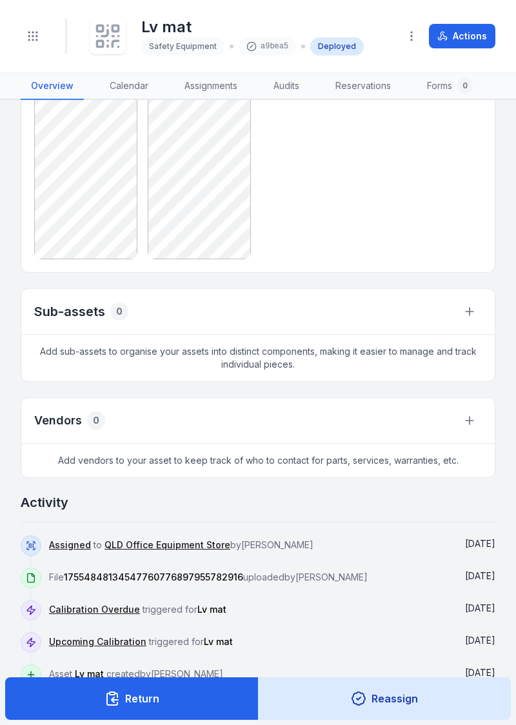
scroll to position [1459, 0]
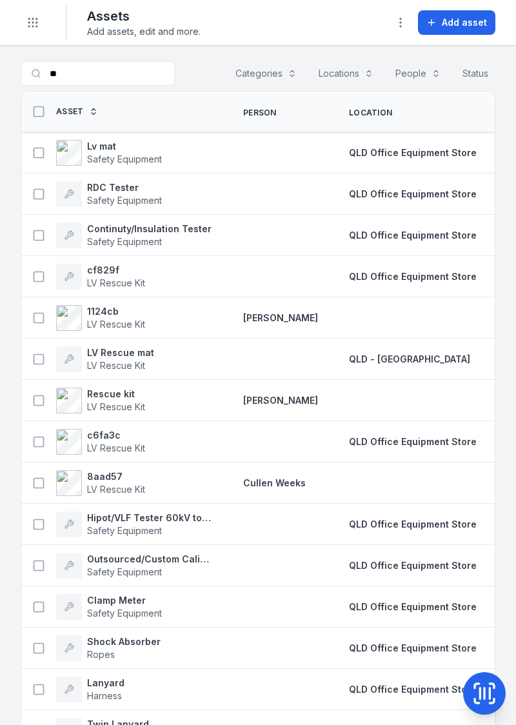
click at [434, 157] on strong "QLD Office Equipment Store" at bounding box center [413, 152] width 128 height 13
click at [391, 157] on strong "QLD Office Equipment Store" at bounding box center [413, 152] width 128 height 13
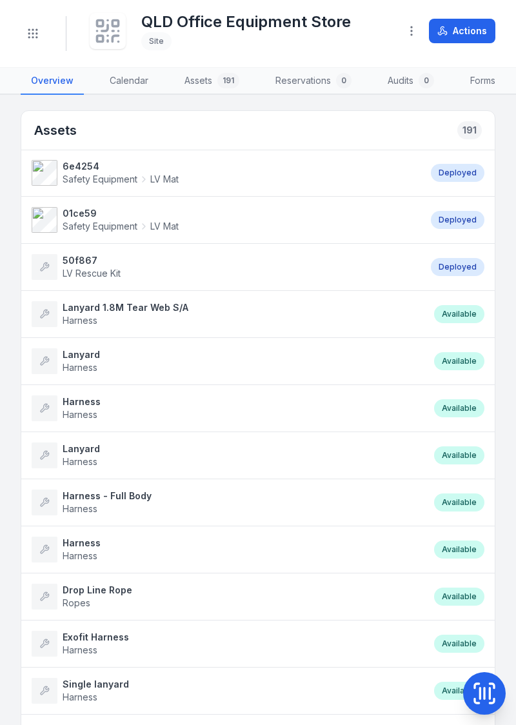
click at [135, 224] on span "Safety Equipment" at bounding box center [100, 226] width 75 height 13
click at [192, 84] on link "Assets 191" at bounding box center [211, 81] width 75 height 27
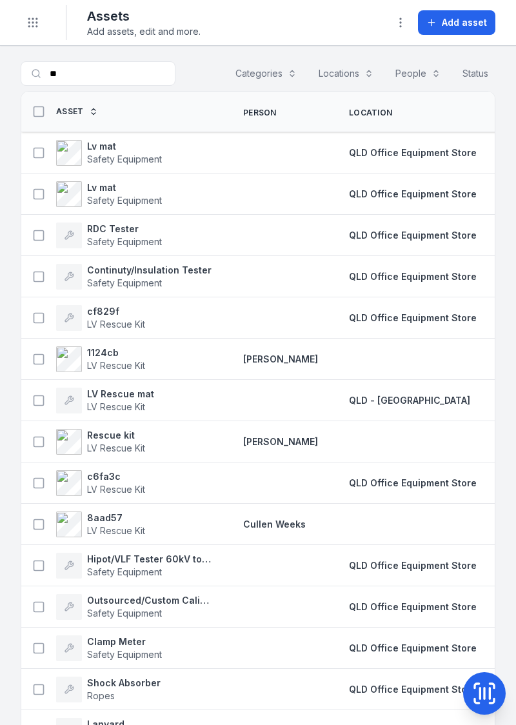
click at [450, 27] on span "Add asset" at bounding box center [464, 22] width 45 height 13
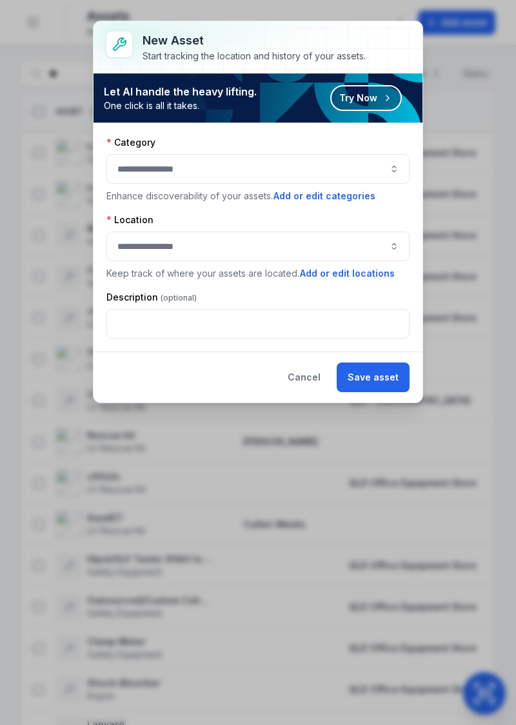
click at [400, 171] on button "button" at bounding box center [257, 169] width 303 height 30
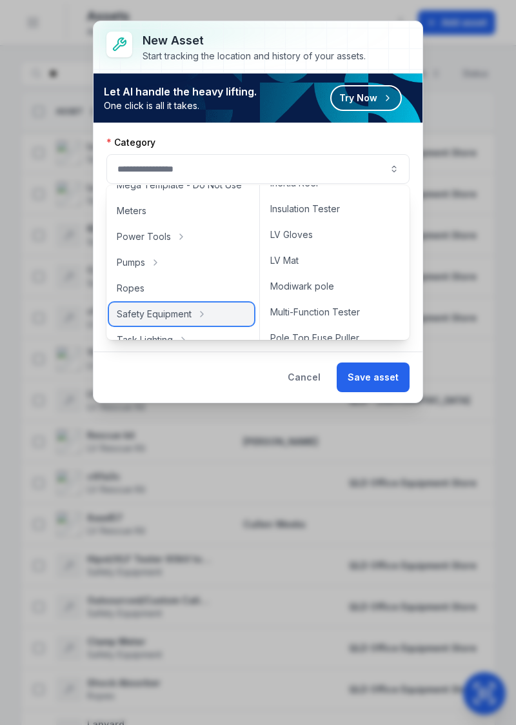
scroll to position [278, 0]
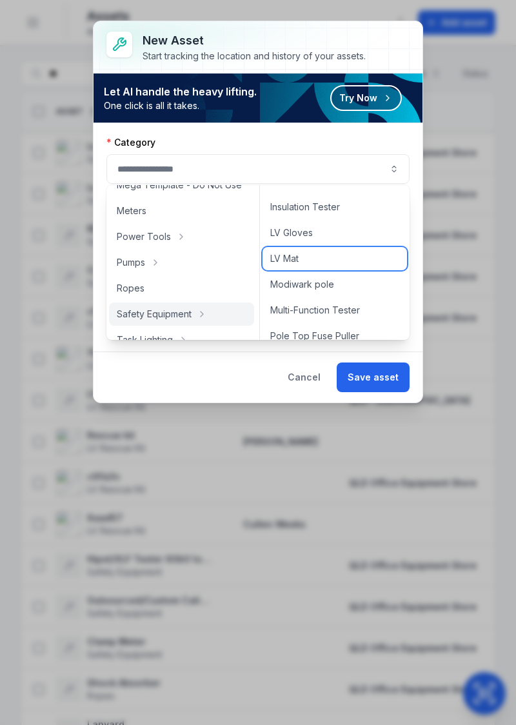
click at [306, 261] on div "LV Mat" at bounding box center [334, 258] width 144 height 23
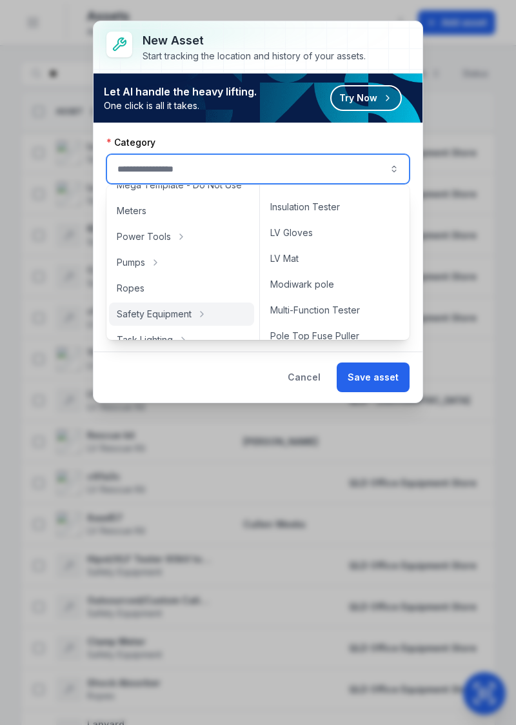
type input "******"
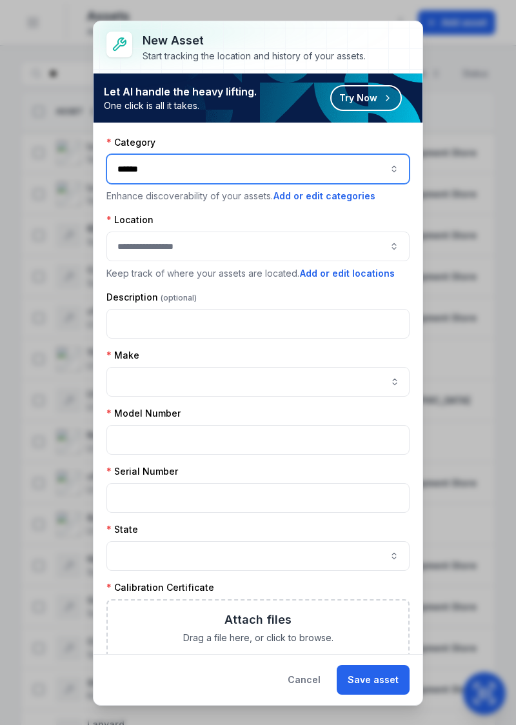
click at [360, 240] on button "button" at bounding box center [257, 246] width 303 height 30
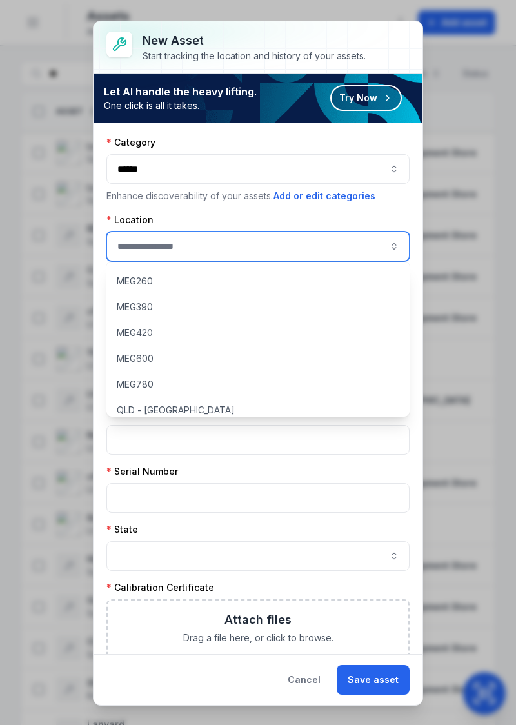
scroll to position [111, 0]
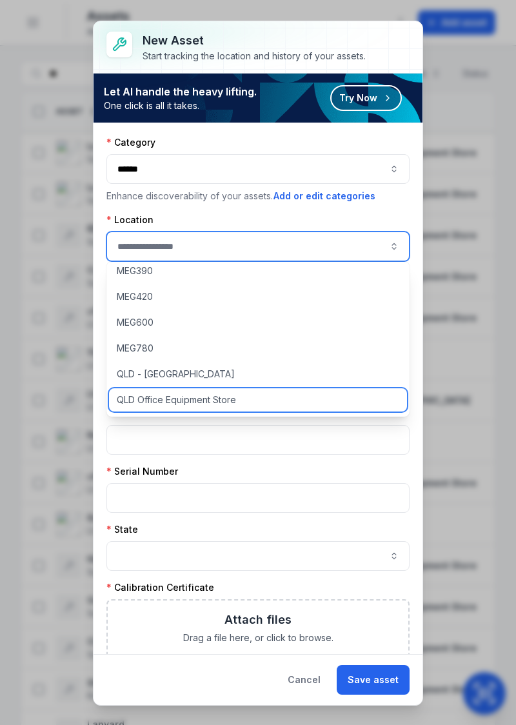
click at [212, 404] on span "QLD Office Equipment Store" at bounding box center [176, 399] width 119 height 13
type input "**********"
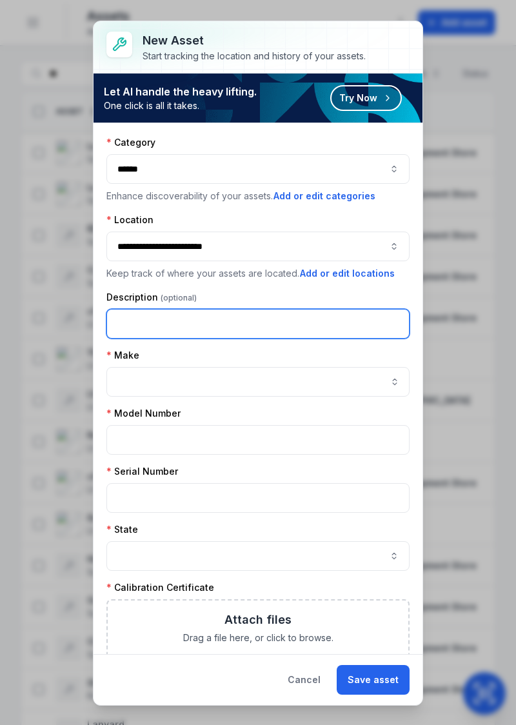
click at [295, 320] on input "text" at bounding box center [257, 324] width 303 height 30
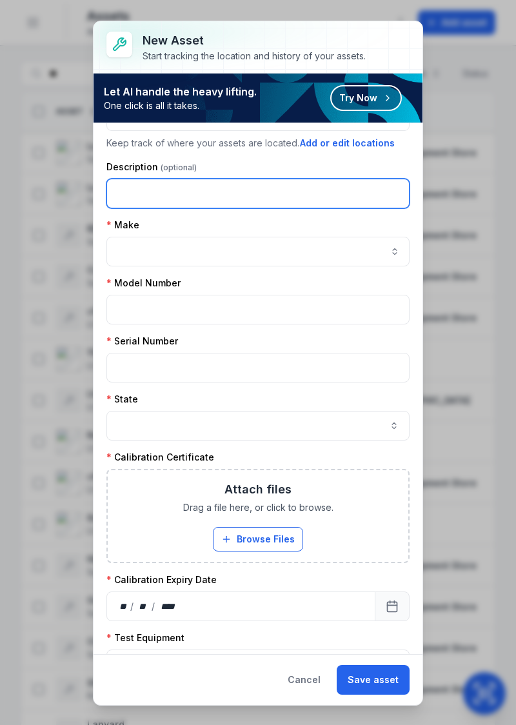
scroll to position [131, 0]
type input "******"
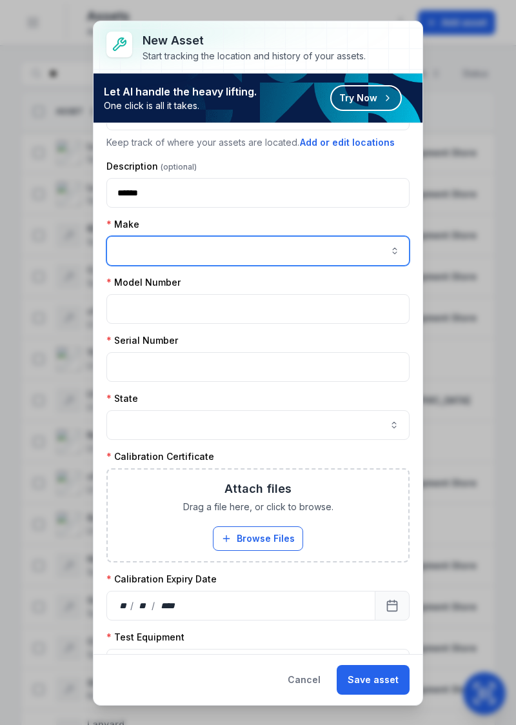
click at [330, 252] on input "asset-add:cf[f35bc7b8-2d86-488d-a84b-d540ca5a1ecb]-label" at bounding box center [257, 251] width 303 height 30
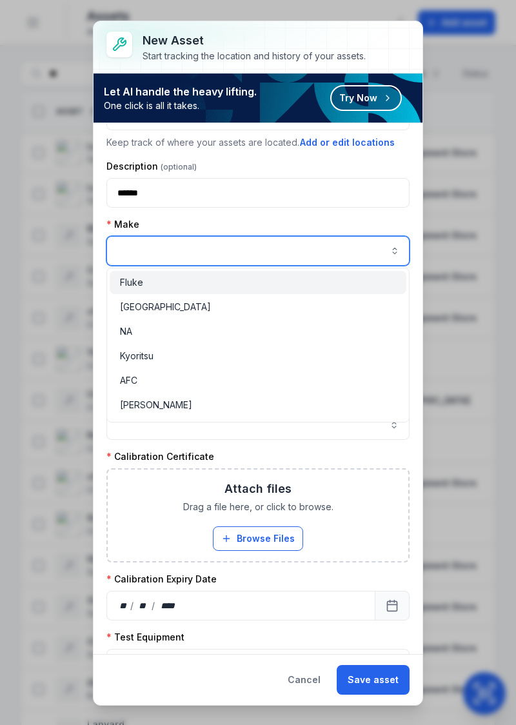
click at [342, 251] on input "asset-add:cf[f35bc7b8-2d86-488d-a84b-d540ca5a1ecb]-label" at bounding box center [257, 251] width 303 height 30
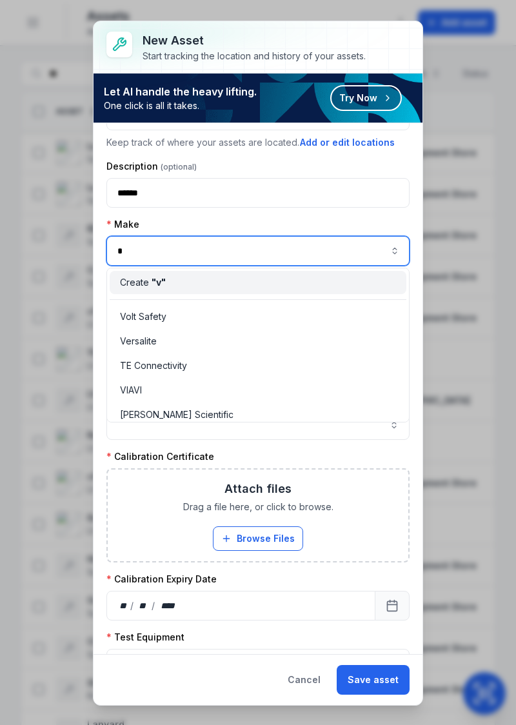
click at [206, 320] on div "Volt Safety" at bounding box center [258, 316] width 277 height 13
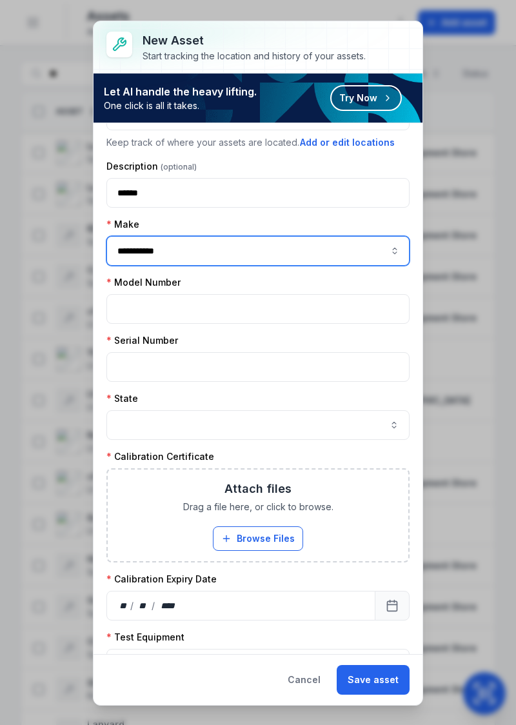
type input "**********"
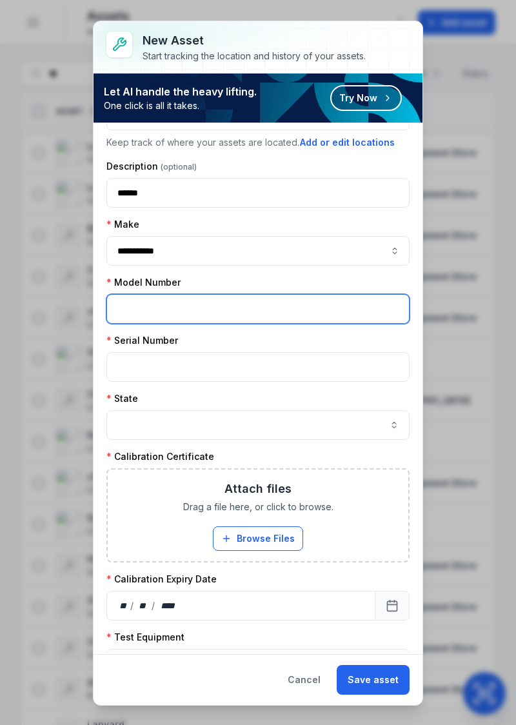
click at [273, 301] on input "text" at bounding box center [257, 309] width 303 height 30
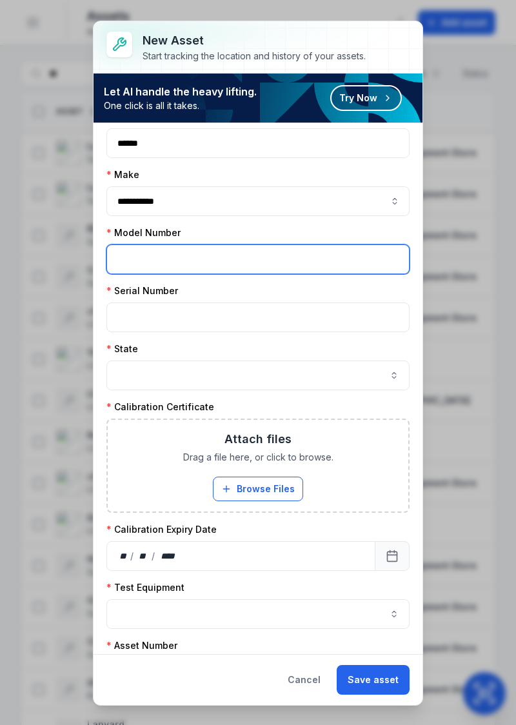
scroll to position [183, 0]
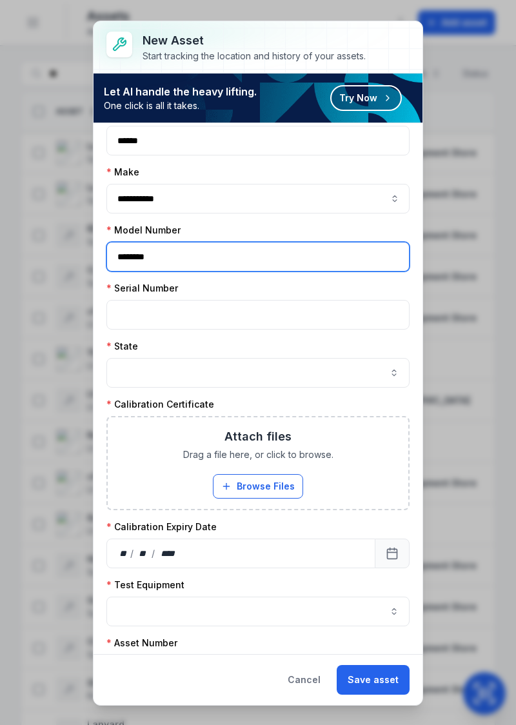
type input "********"
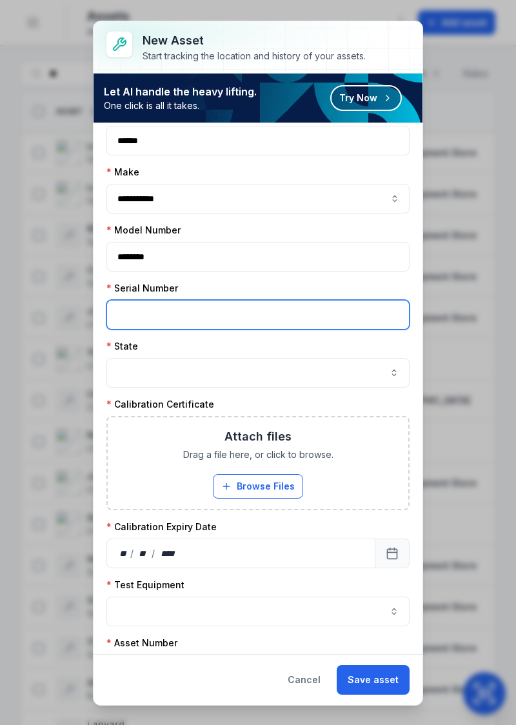
click at [321, 306] on input "text" at bounding box center [257, 315] width 303 height 30
type input "********"
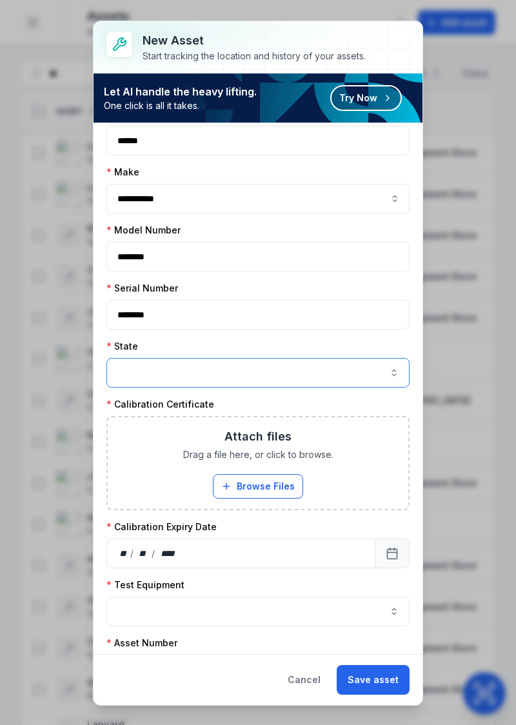
click at [373, 369] on button "button" at bounding box center [257, 373] width 303 height 30
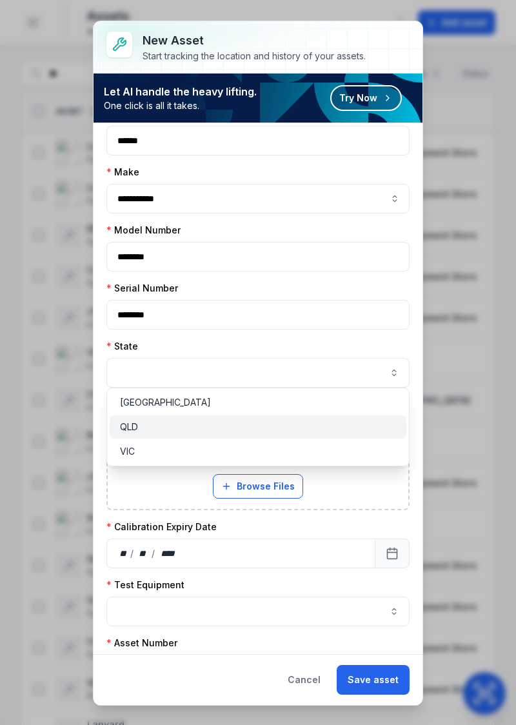
click at [211, 427] on div "QLD" at bounding box center [258, 426] width 277 height 13
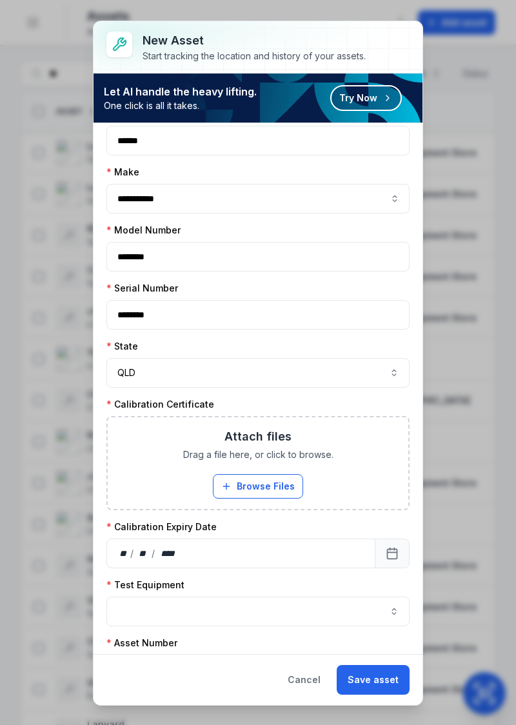
click at [273, 485] on button "Browse Files" at bounding box center [258, 486] width 90 height 24
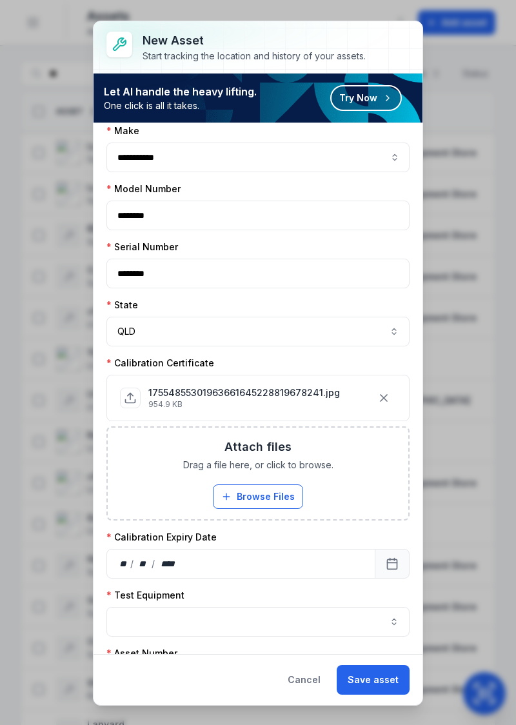
scroll to position [270, 0]
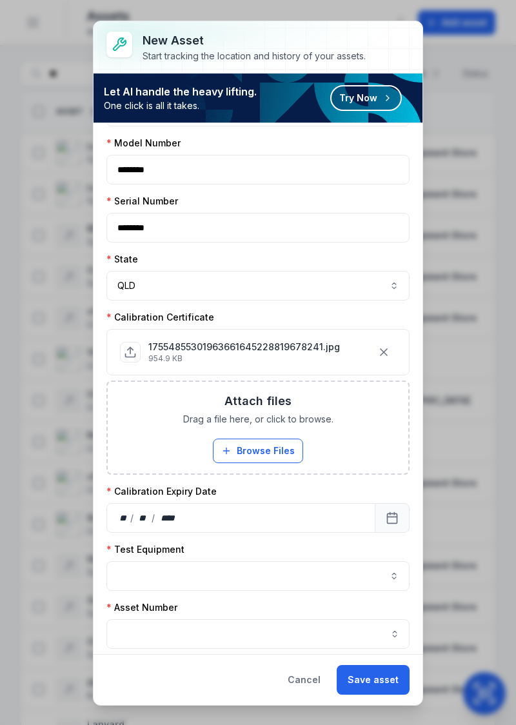
click at [264, 521] on div "** / ** / ****" at bounding box center [240, 518] width 269 height 30
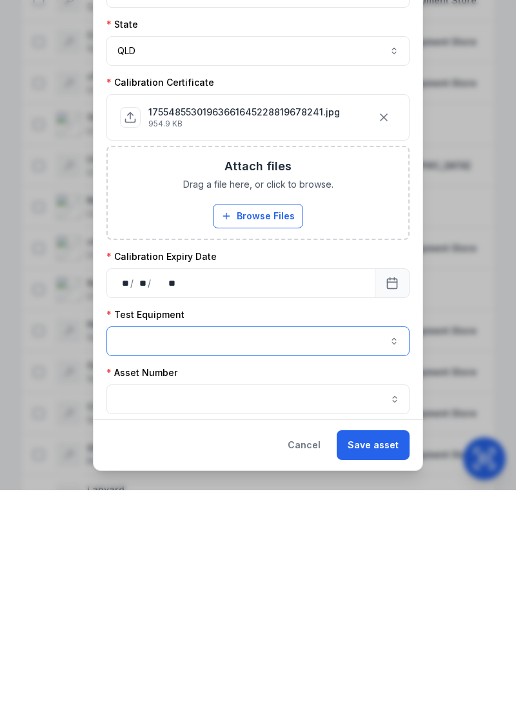
click at [142, 572] on button "button" at bounding box center [257, 576] width 303 height 30
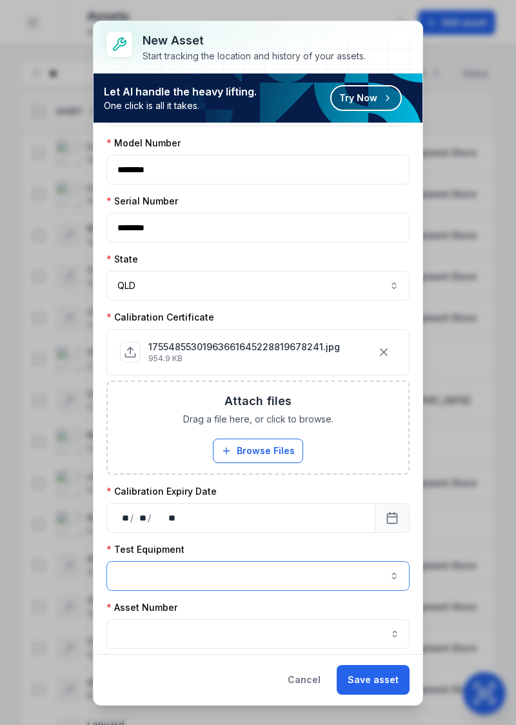
click at [396, 580] on button "button" at bounding box center [257, 576] width 303 height 30
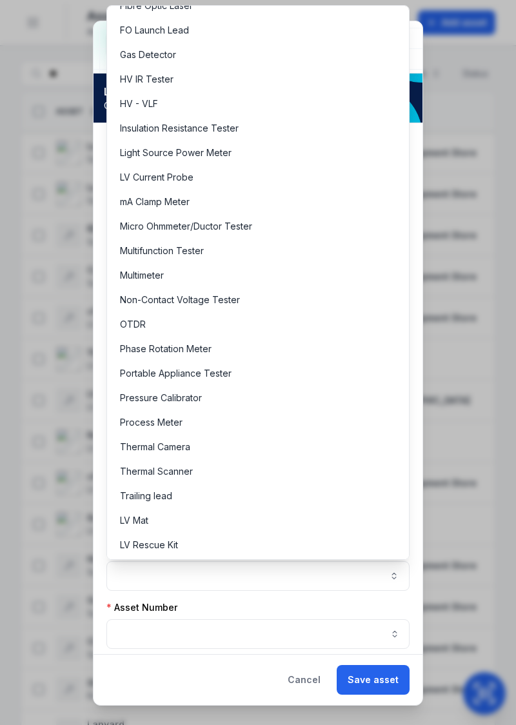
scroll to position [307, 0]
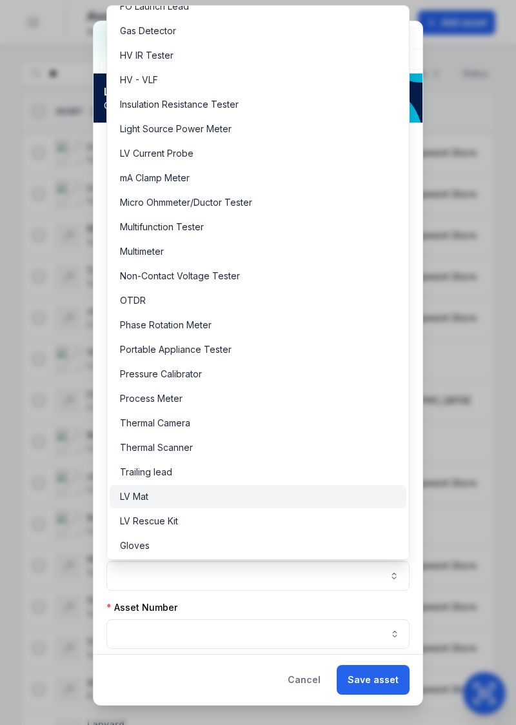
click at [164, 496] on div "LV Mat" at bounding box center [258, 496] width 277 height 13
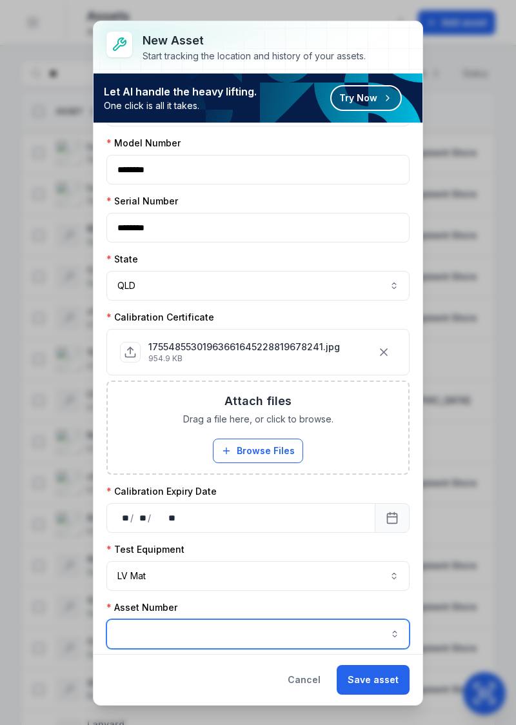
click at [173, 628] on input "asset-add:cf[0fc6bfac-2c02-4098-8726-32d8970f8369]-label" at bounding box center [257, 634] width 303 height 30
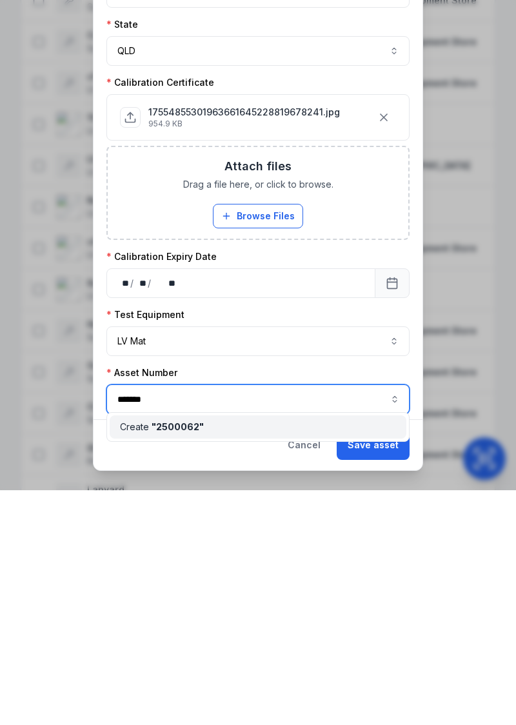
type input "********"
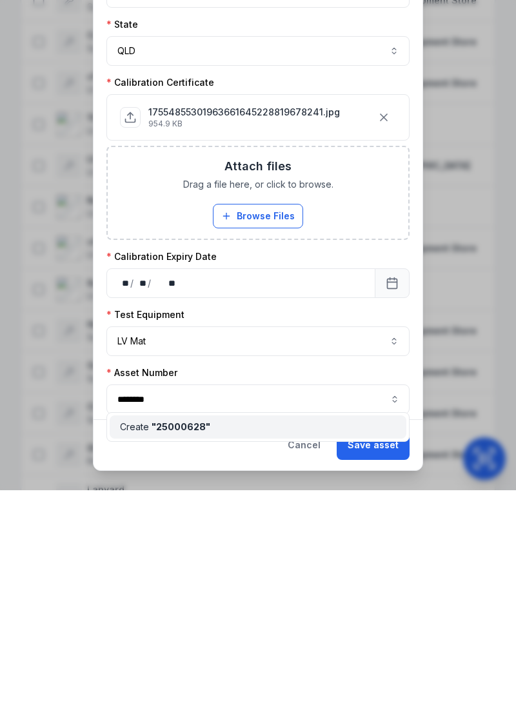
click at [129, 694] on div "Cancel Save asset" at bounding box center [257, 679] width 329 height 51
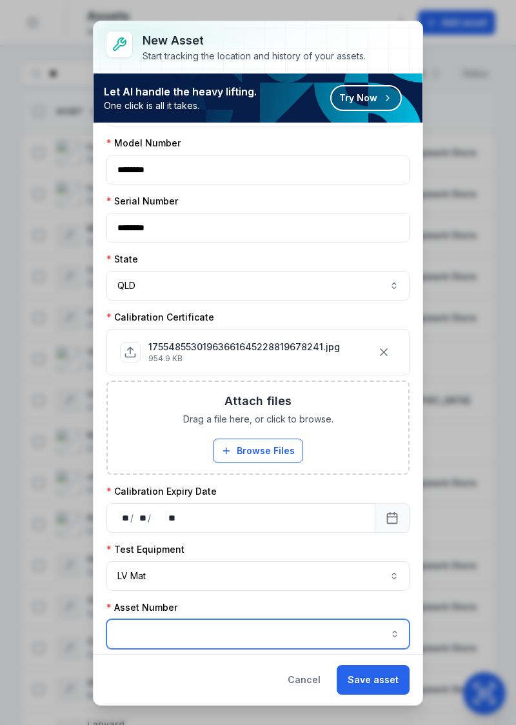
click at [158, 620] on input "asset-add:cf[0fc6bfac-2c02-4098-8726-32d8970f8369]-label" at bounding box center [257, 634] width 303 height 30
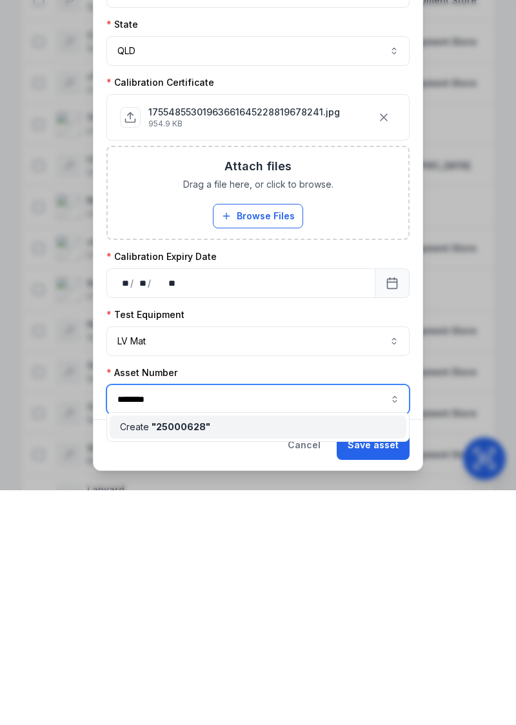
click at [309, 670] on div "Create " 25000628 "" at bounding box center [258, 661] width 297 height 23
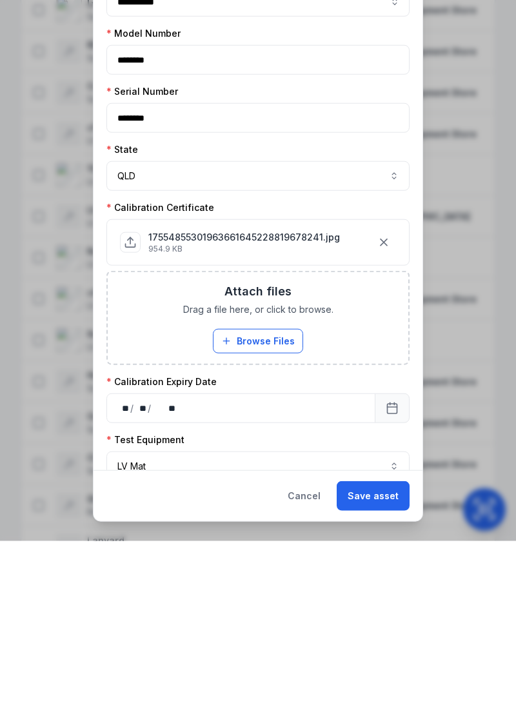
scroll to position [216, 0]
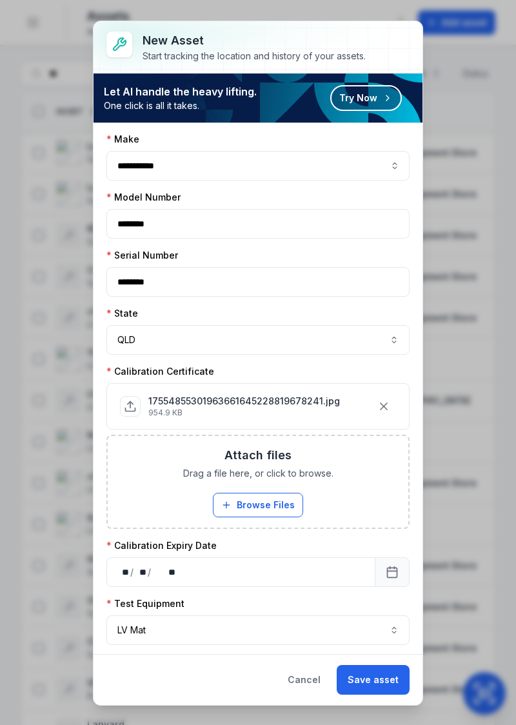
type input "********"
click at [379, 694] on button "Save asset" at bounding box center [372, 680] width 73 height 30
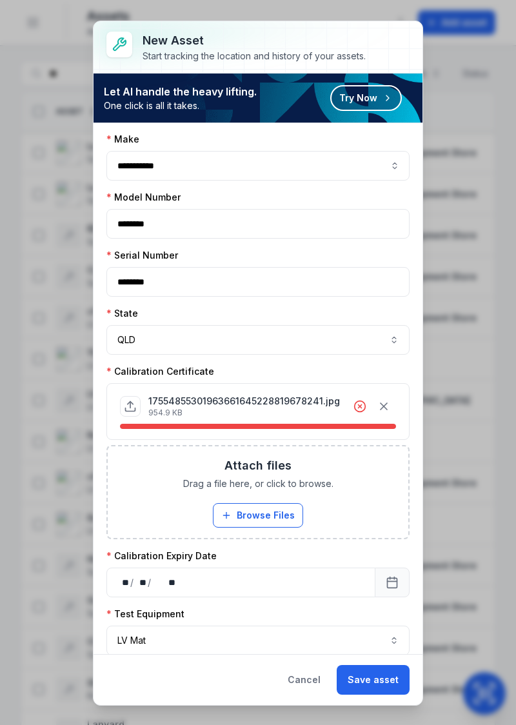
click at [380, 400] on icon "button" at bounding box center [383, 406] width 13 height 13
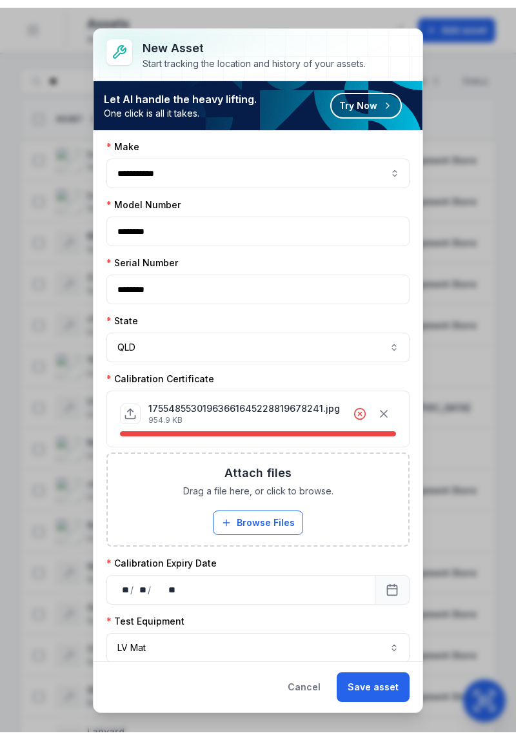
scroll to position [183, 0]
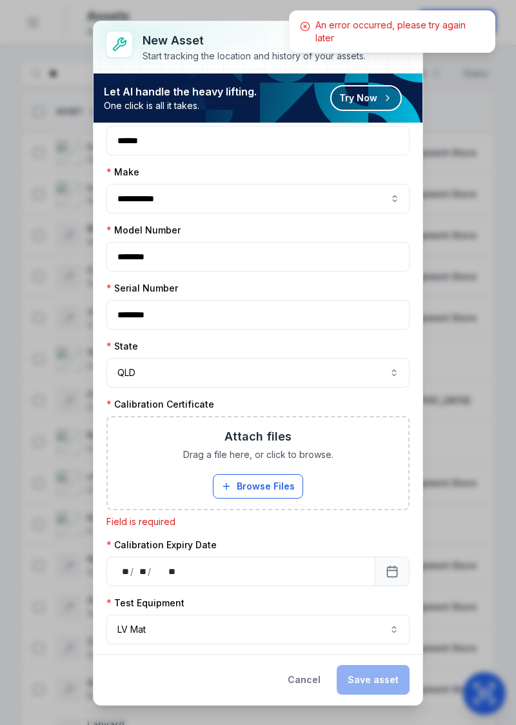
click at [258, 485] on button "Browse Files" at bounding box center [258, 486] width 90 height 24
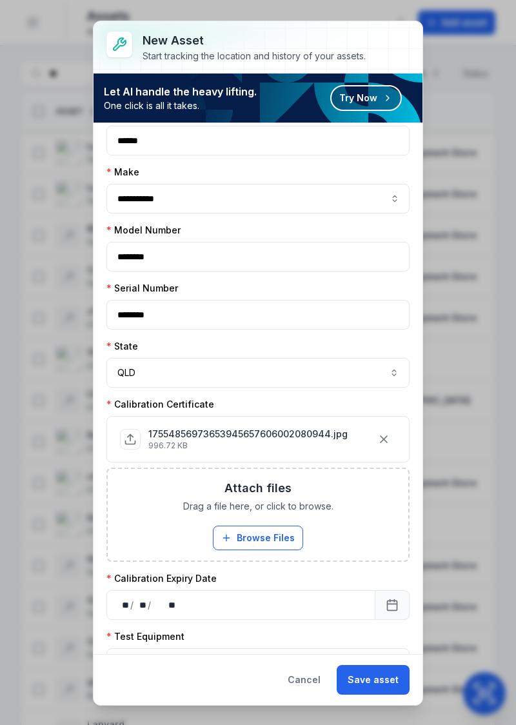
scroll to position [216, 0]
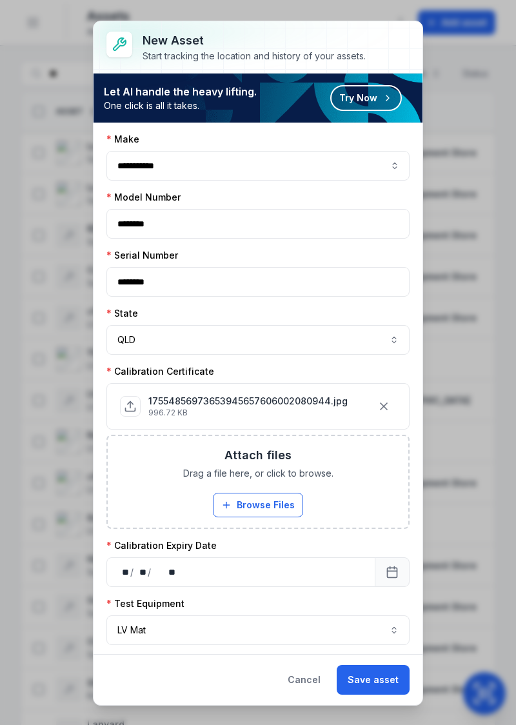
click at [380, 694] on button "Save asset" at bounding box center [372, 680] width 73 height 30
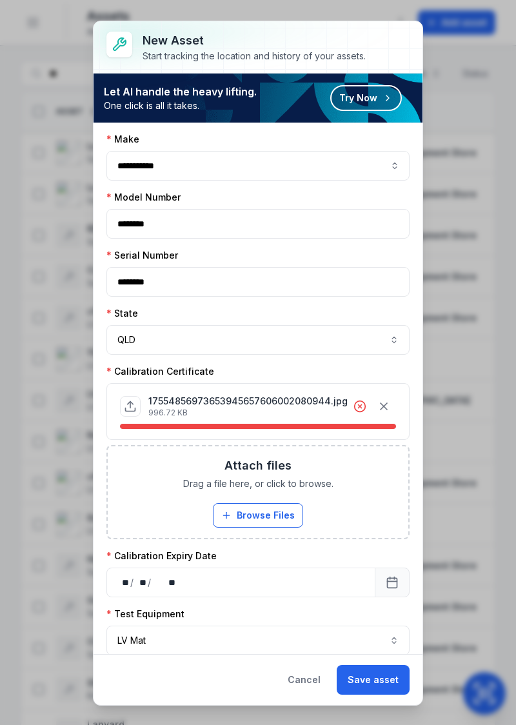
click at [361, 407] on div at bounding box center [374, 406] width 43 height 24
click at [382, 409] on button "button" at bounding box center [383, 406] width 24 height 24
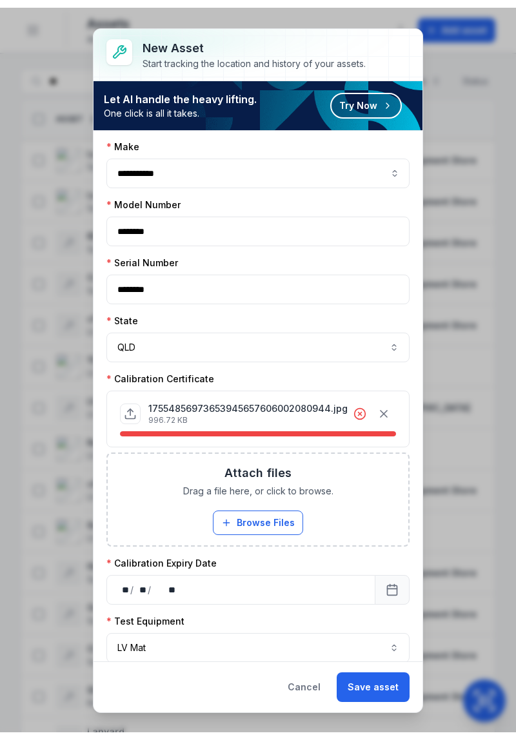
scroll to position [183, 0]
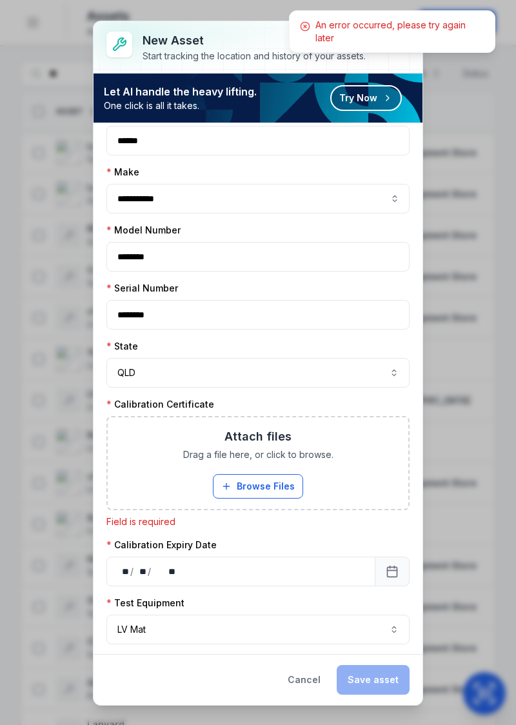
click at [265, 484] on button "Browse Files" at bounding box center [258, 486] width 90 height 24
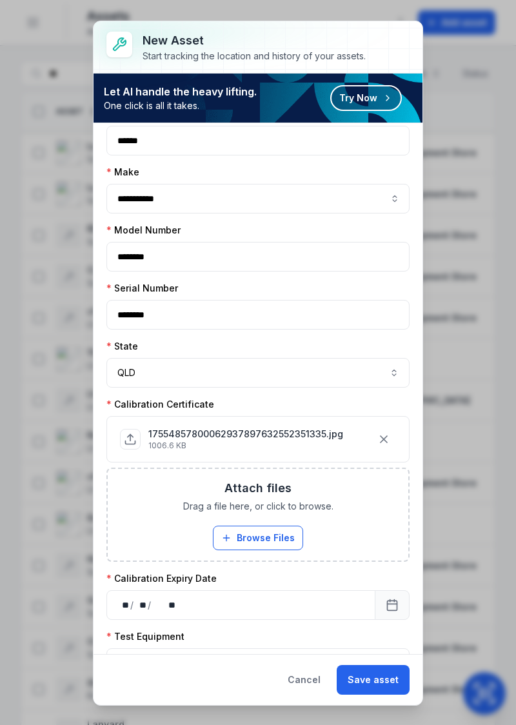
click at [124, 433] on icon at bounding box center [130, 439] width 13 height 13
click at [136, 434] on span at bounding box center [130, 439] width 21 height 21
click at [164, 440] on p "1006.6 KB" at bounding box center [245, 445] width 195 height 10
click at [197, 431] on p "17554857800062937897632552351335.jpg" at bounding box center [245, 433] width 195 height 13
click at [280, 440] on p "1006.6 KB" at bounding box center [245, 445] width 195 height 10
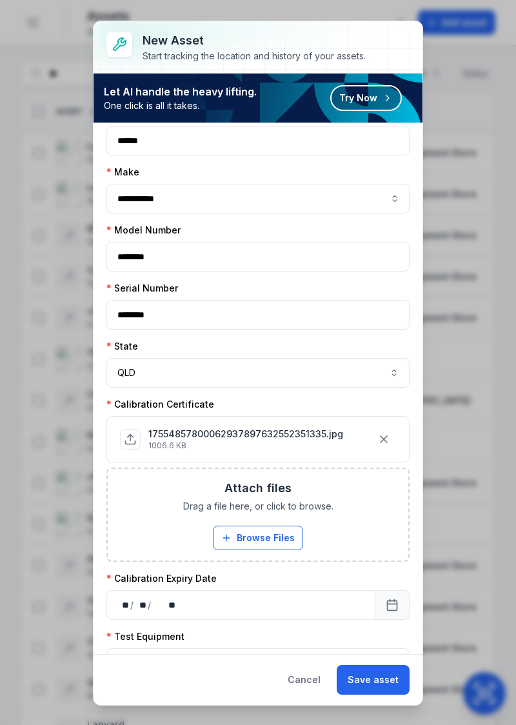
scroll to position [216, 0]
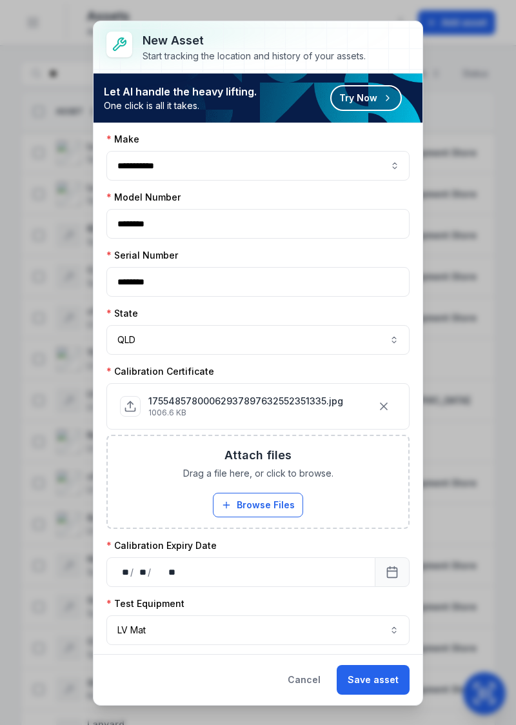
click at [362, 694] on button "Save asset" at bounding box center [372, 680] width 73 height 30
click at [260, 706] on div "Uploading files" at bounding box center [266, 697] width 64 height 15
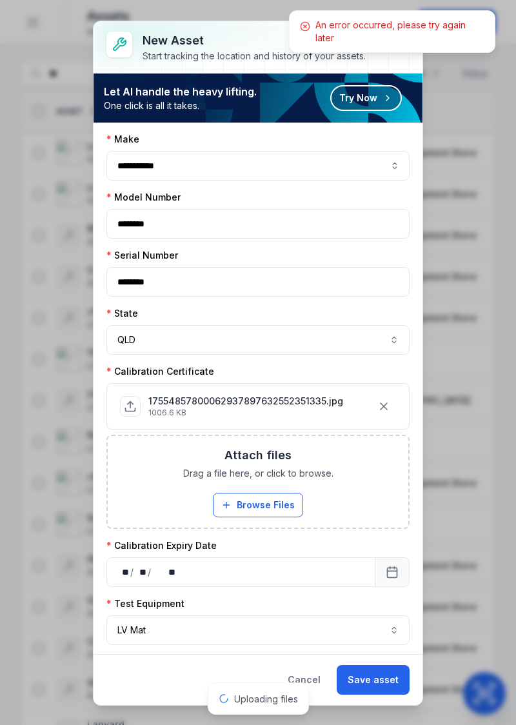
click at [421, 46] on div "An error occurred, please try again later" at bounding box center [391, 31] width 205 height 41
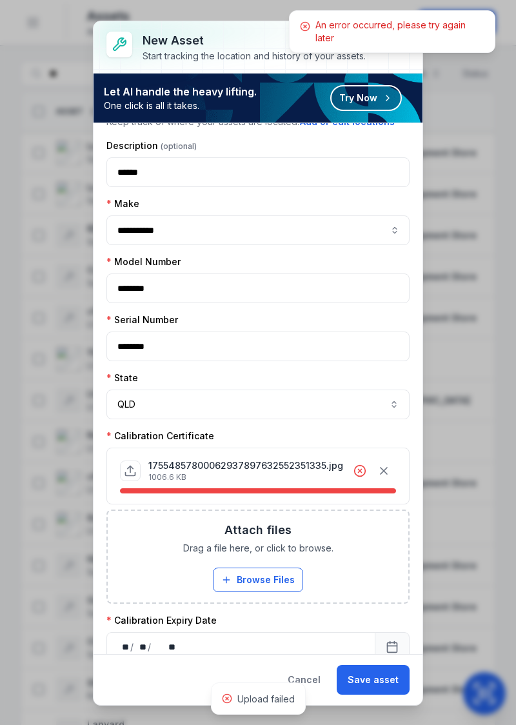
scroll to position [226, 0]
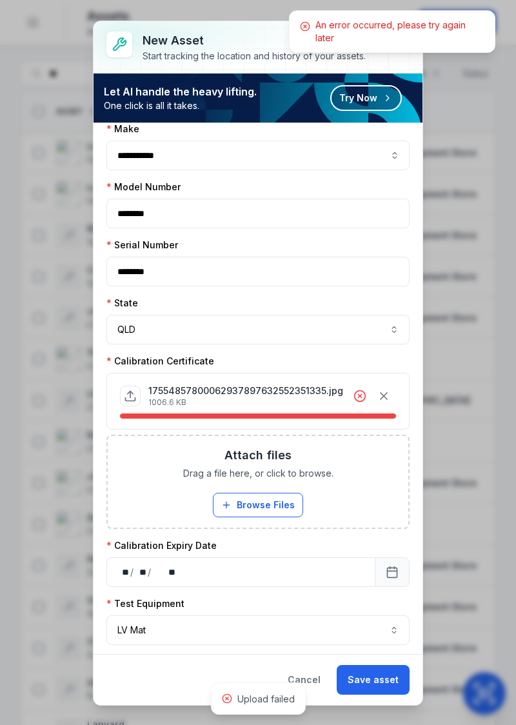
click at [380, 397] on button "button" at bounding box center [383, 396] width 24 height 24
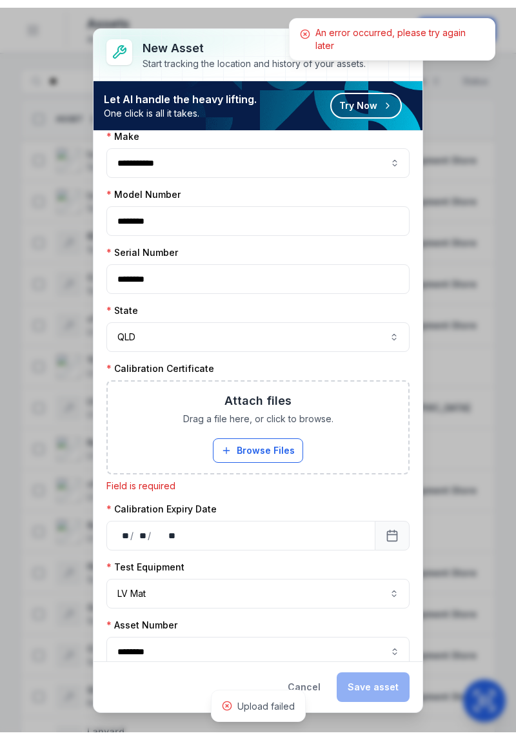
scroll to position [183, 0]
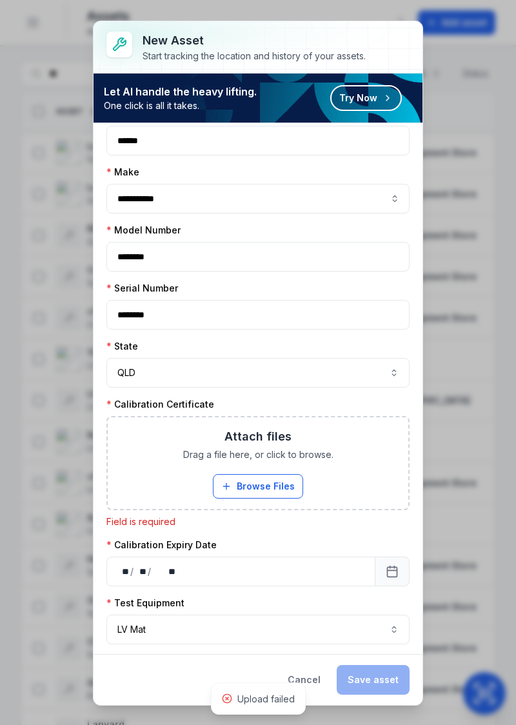
click at [228, 474] on button "Browse Files" at bounding box center [258, 486] width 90 height 24
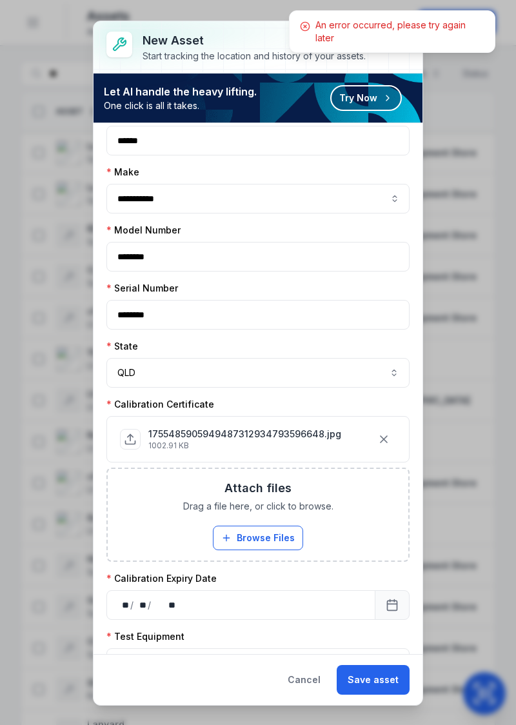
click at [377, 694] on button "Save asset" at bounding box center [372, 680] width 73 height 30
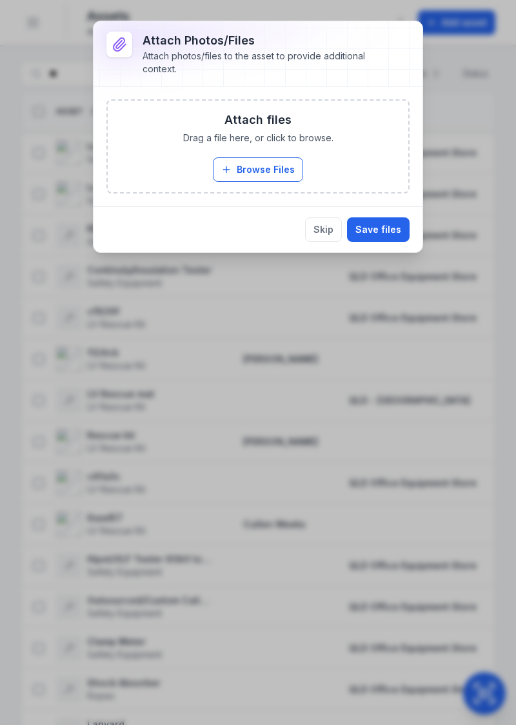
click at [264, 171] on button "Browse Files" at bounding box center [258, 169] width 90 height 24
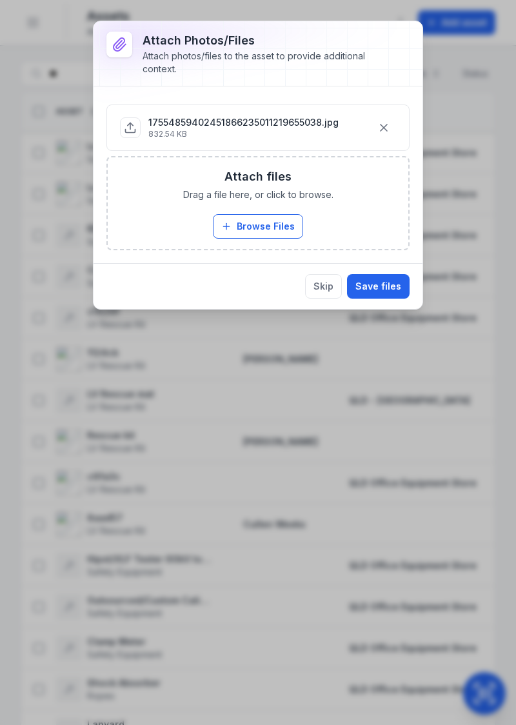
click at [380, 293] on button "Save files" at bounding box center [378, 286] width 63 height 24
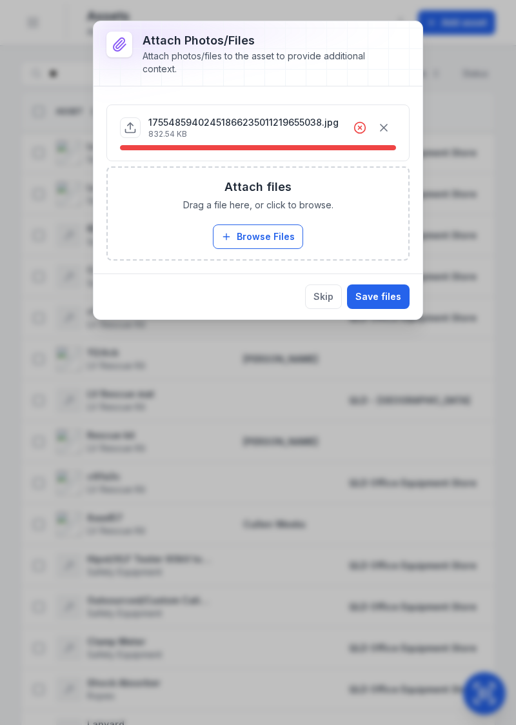
click at [361, 126] on icon at bounding box center [359, 127] width 3 height 3
click at [393, 127] on button "button" at bounding box center [383, 127] width 24 height 24
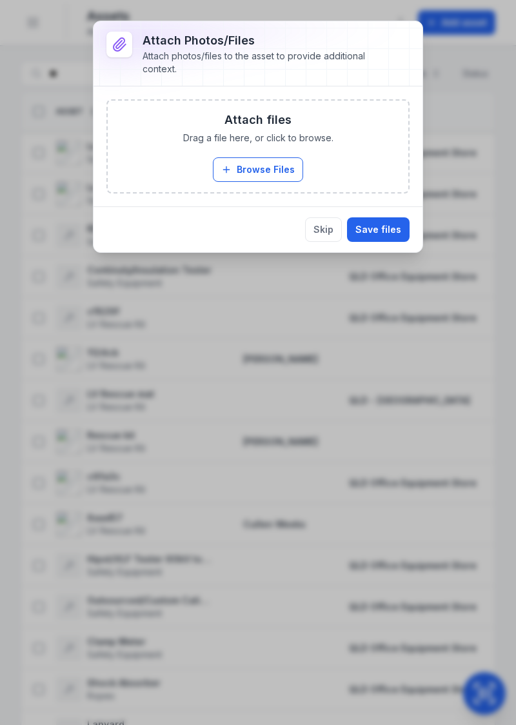
click at [269, 167] on button "Browse Files" at bounding box center [258, 169] width 90 height 24
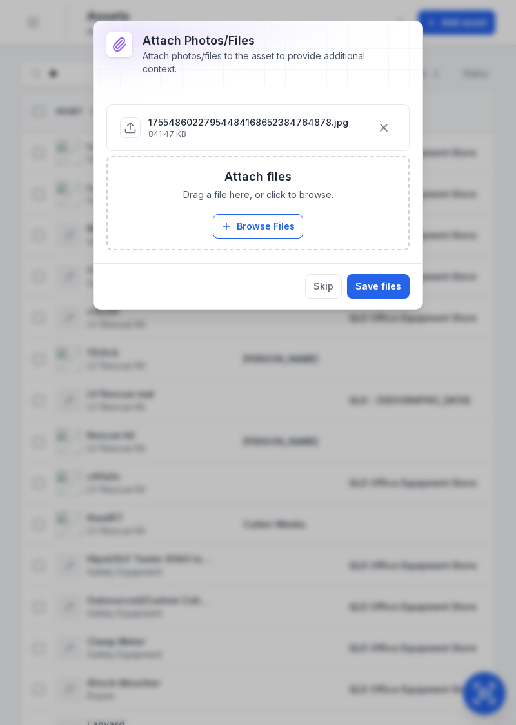
click at [375, 282] on button "Save files" at bounding box center [378, 286] width 63 height 24
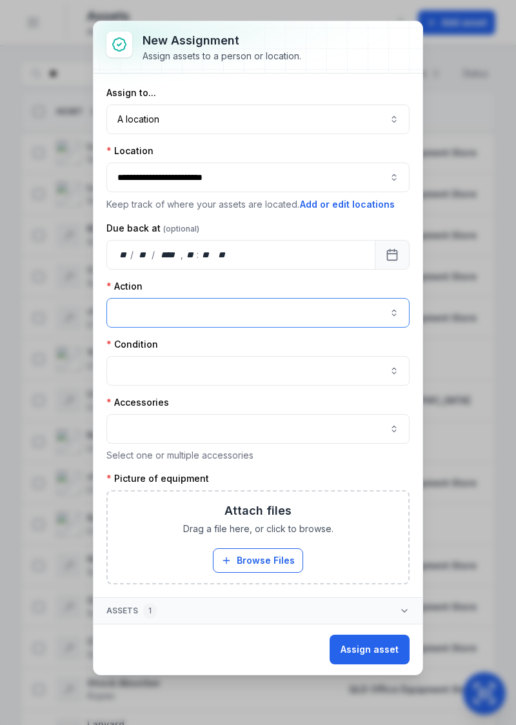
click at [369, 312] on button "button" at bounding box center [257, 313] width 303 height 30
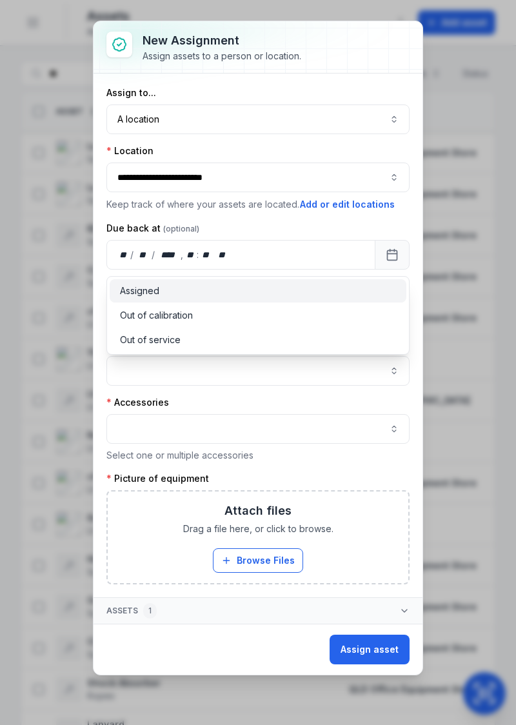
click at [170, 297] on div "Assigned" at bounding box center [258, 290] width 277 height 13
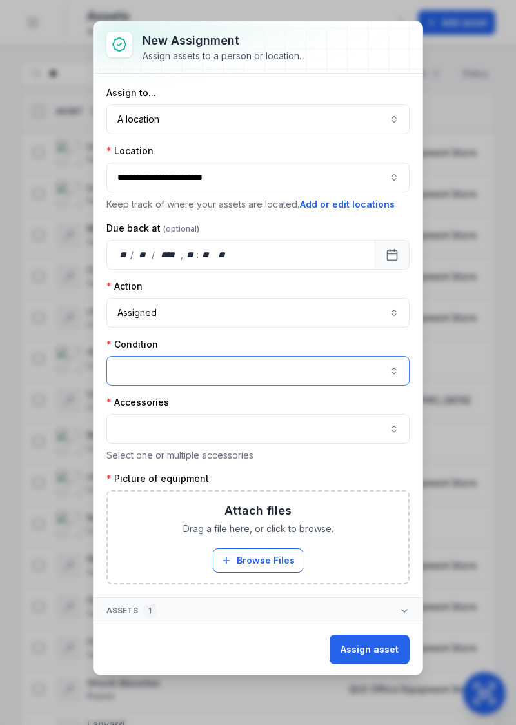
click at [196, 364] on button "button" at bounding box center [257, 371] width 303 height 30
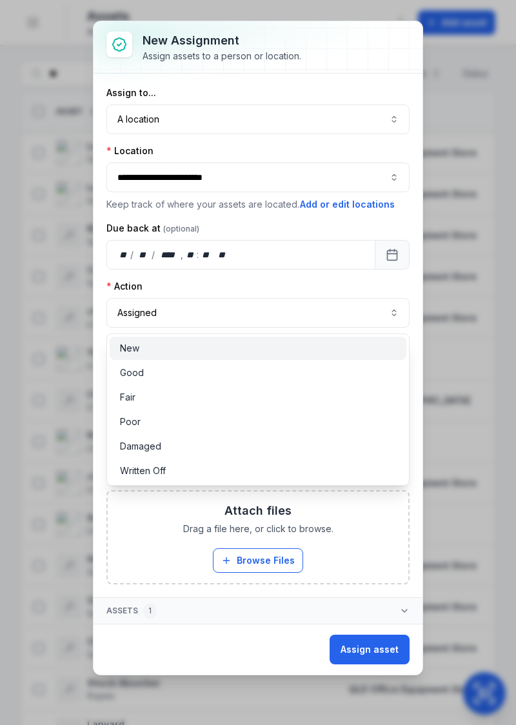
click at [168, 355] on div "New" at bounding box center [258, 348] width 277 height 13
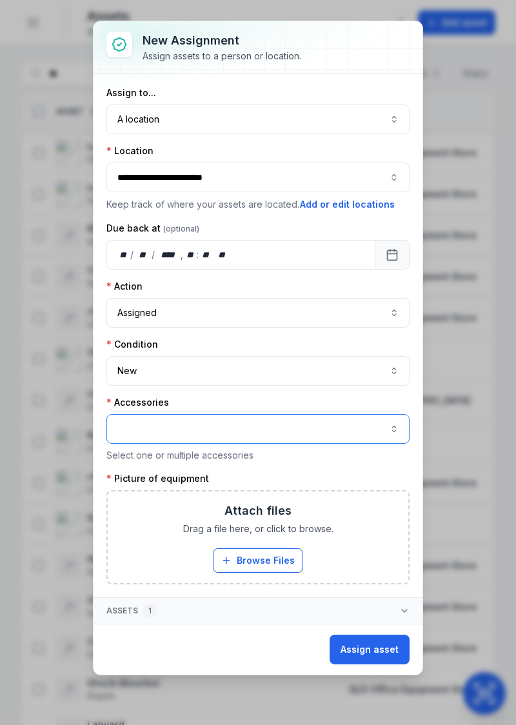
click at [220, 435] on button "button" at bounding box center [257, 429] width 303 height 30
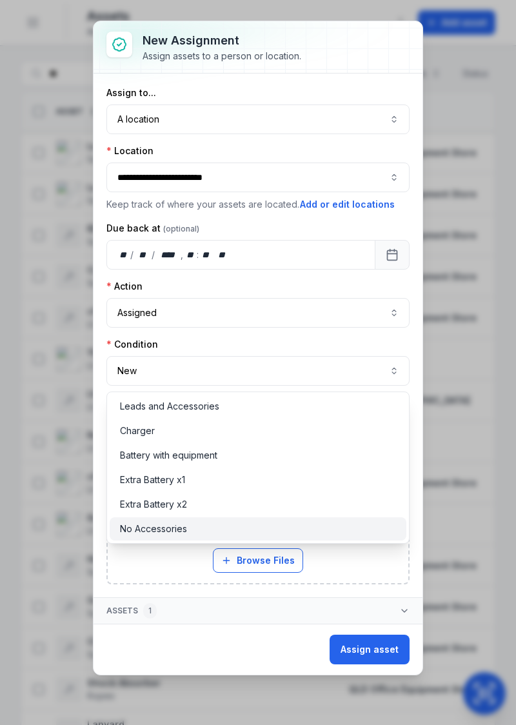
click at [195, 540] on div "No Accessories" at bounding box center [258, 528] width 297 height 23
click at [299, 535] on div "No Accessories" at bounding box center [258, 528] width 277 height 13
click at [298, 535] on div "No Accessories" at bounding box center [258, 528] width 277 height 13
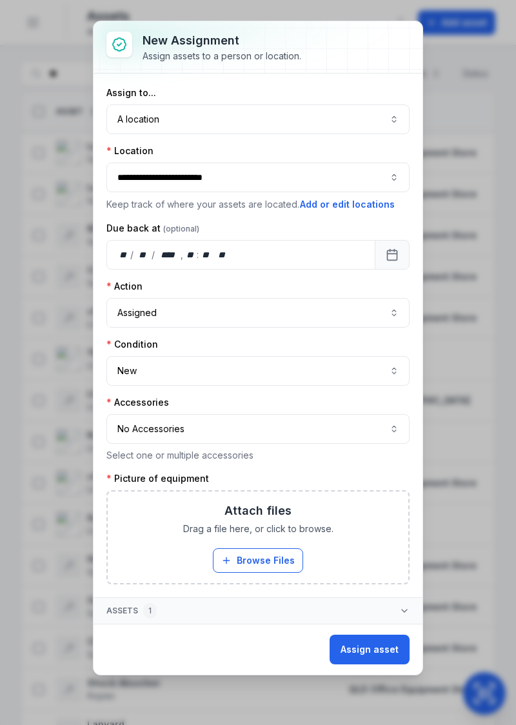
click at [271, 560] on button "Browse Files" at bounding box center [258, 560] width 90 height 24
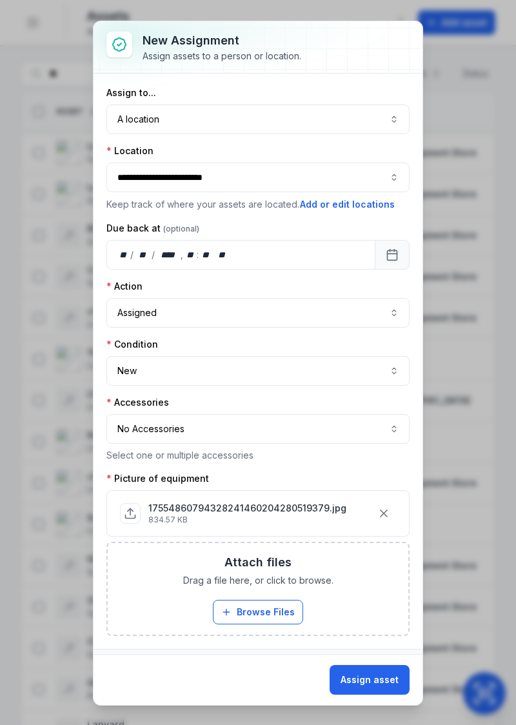
click at [379, 694] on button "Assign asset" at bounding box center [369, 680] width 80 height 30
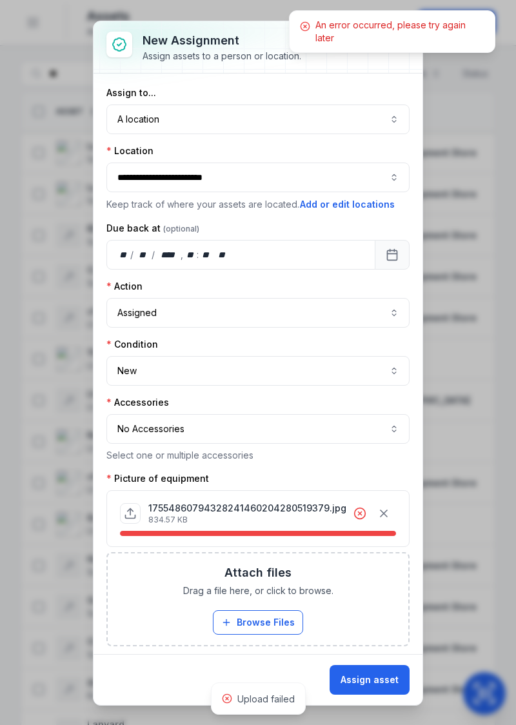
click at [386, 516] on button "button" at bounding box center [383, 513] width 24 height 24
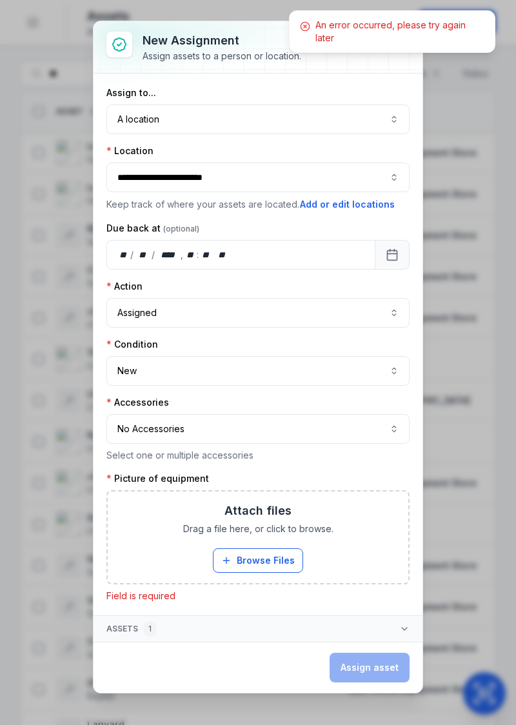
click at [275, 561] on button "Browse Files" at bounding box center [258, 560] width 90 height 24
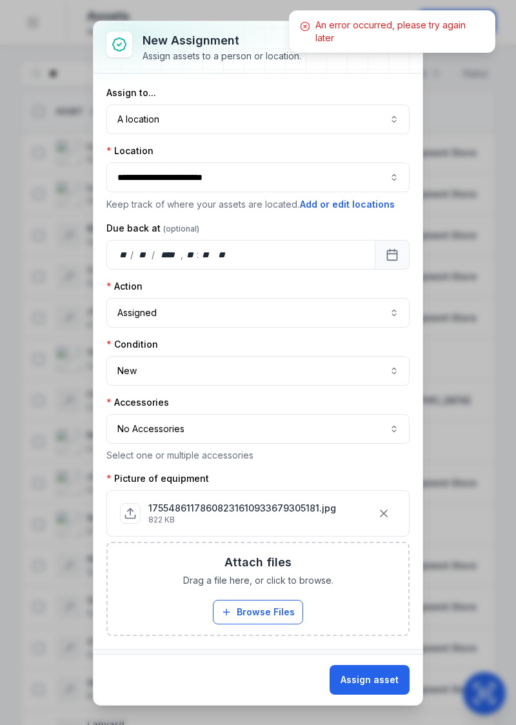
click at [365, 694] on button "Assign asset" at bounding box center [369, 680] width 80 height 30
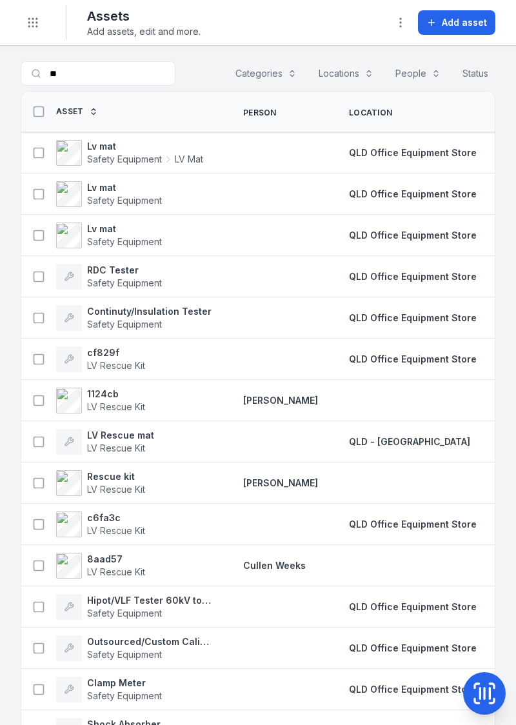
click at [311, 193] on div at bounding box center [281, 194] width 106 height 10
click at [239, 196] on div at bounding box center [281, 194] width 106 height 10
click at [295, 183] on td at bounding box center [281, 193] width 106 height 41
click at [111, 188] on strong "Lv mat" at bounding box center [124, 187] width 75 height 13
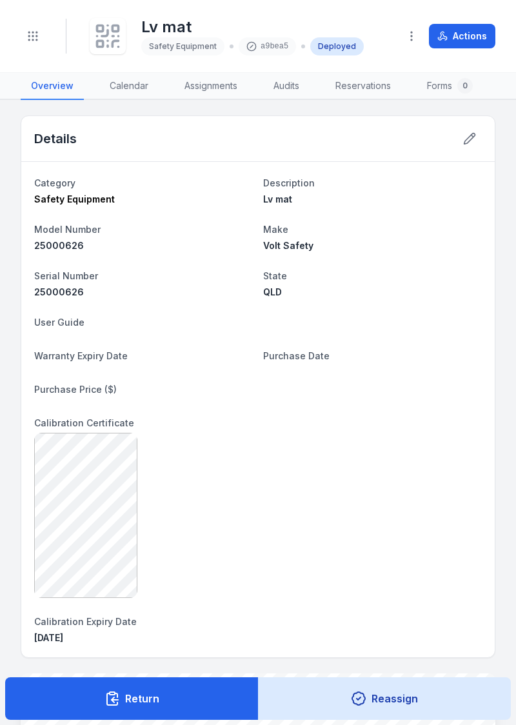
click at [358, 698] on icon at bounding box center [358, 697] width 15 height 15
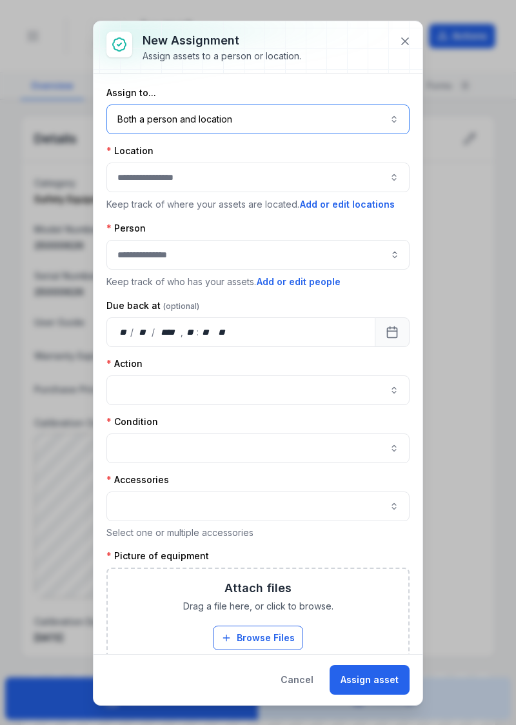
click at [290, 113] on button "Both a person and location ****" at bounding box center [257, 119] width 303 height 30
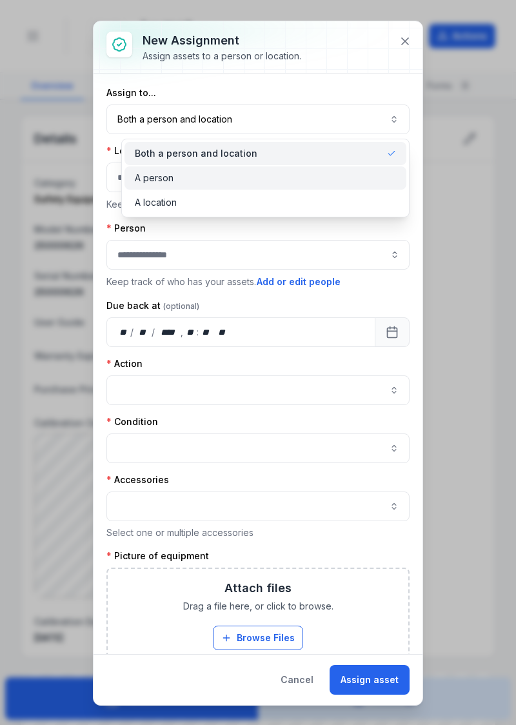
click at [233, 180] on div "A person" at bounding box center [265, 177] width 261 height 13
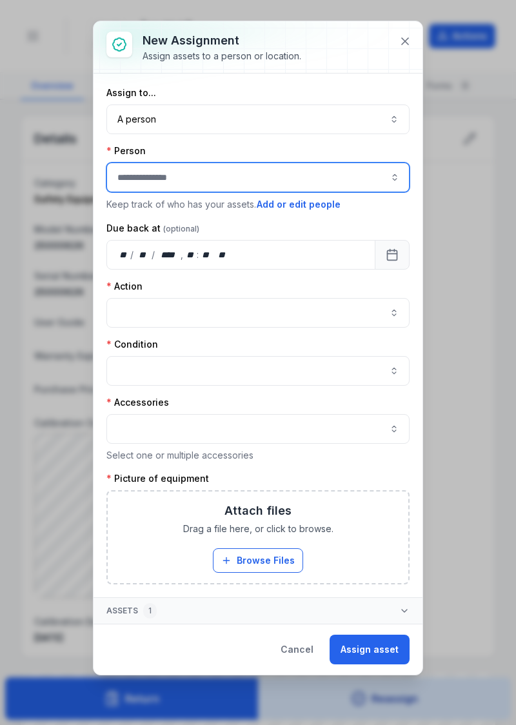
click at [250, 173] on input "assignment-add:person-label" at bounding box center [257, 177] width 303 height 30
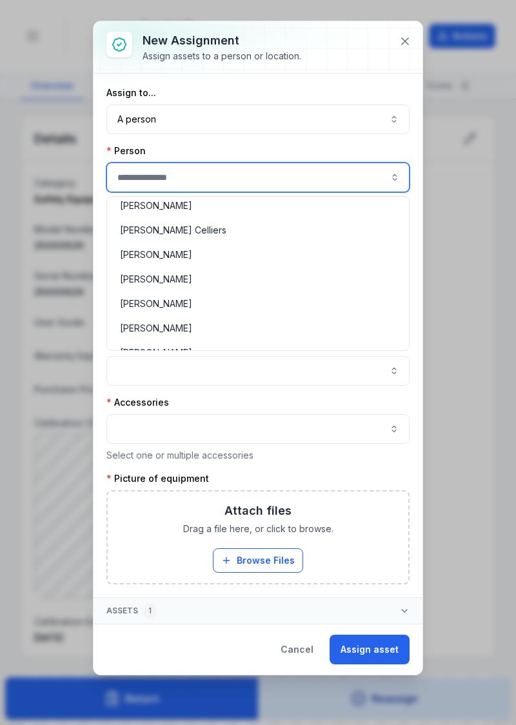
scroll to position [495, 0]
click at [188, 278] on div "[PERSON_NAME]" at bounding box center [258, 279] width 277 height 13
type input "**********"
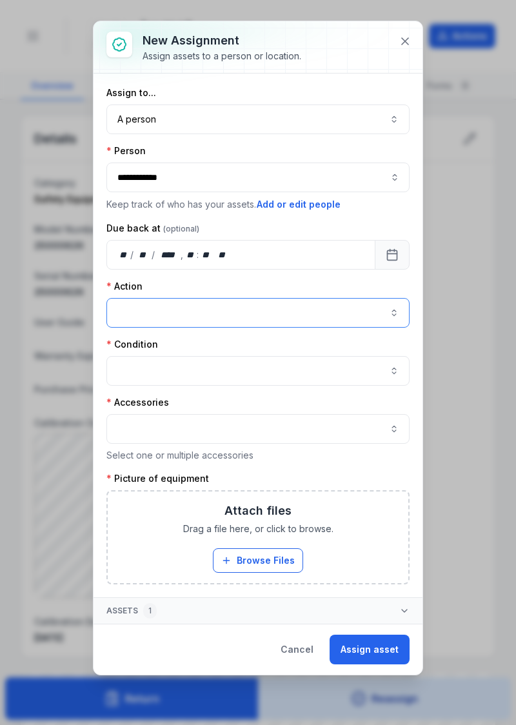
click at [249, 304] on button "button" at bounding box center [257, 313] width 303 height 30
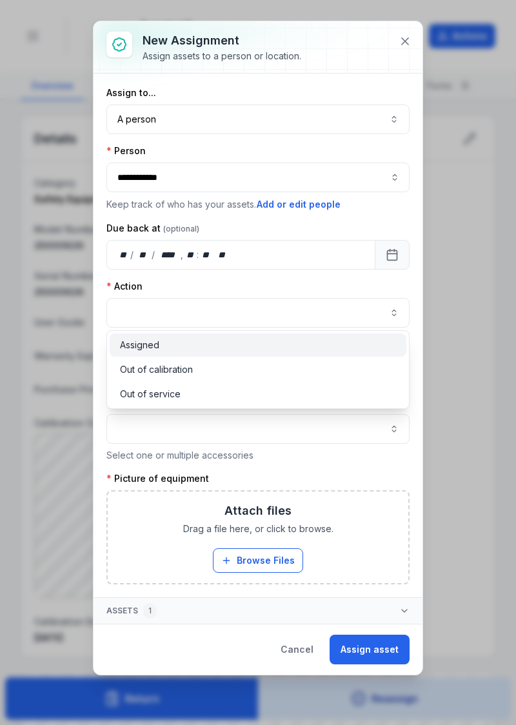
click at [186, 346] on div "Assigned" at bounding box center [258, 344] width 277 height 13
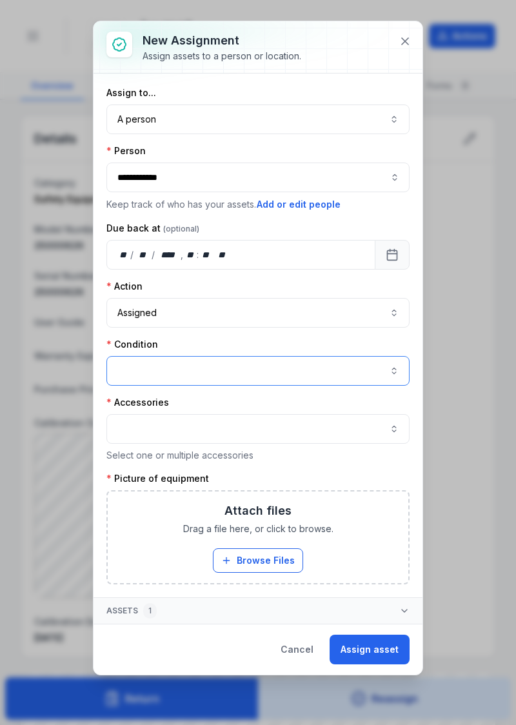
click at [218, 367] on button "button" at bounding box center [257, 371] width 303 height 30
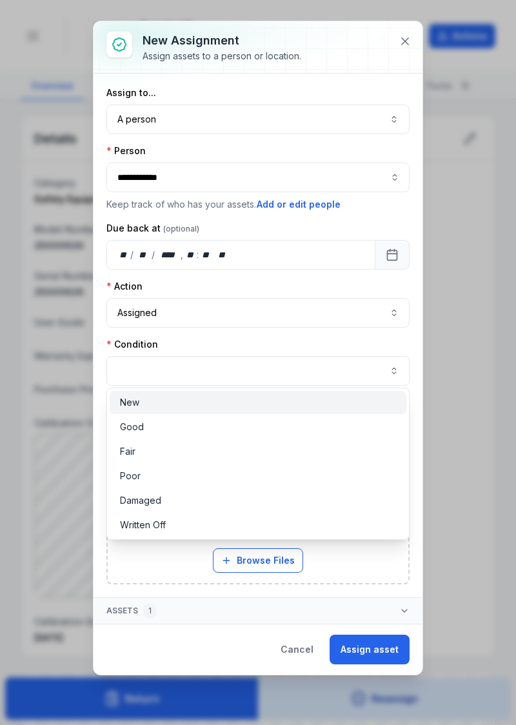
click at [189, 408] on div "New" at bounding box center [258, 402] width 277 height 13
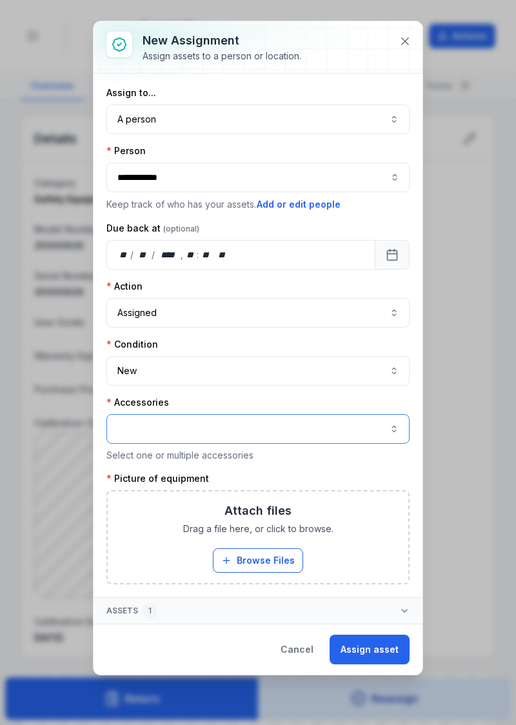
click at [247, 425] on button "button" at bounding box center [257, 429] width 303 height 30
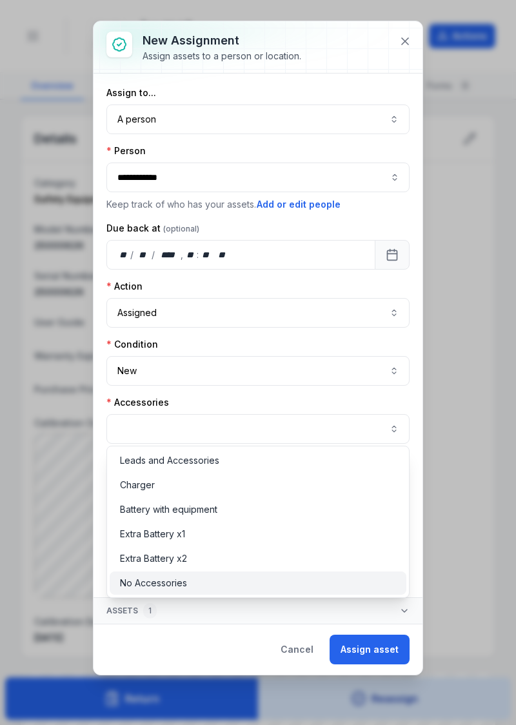
click at [208, 587] on div "No Accessories" at bounding box center [258, 582] width 277 height 13
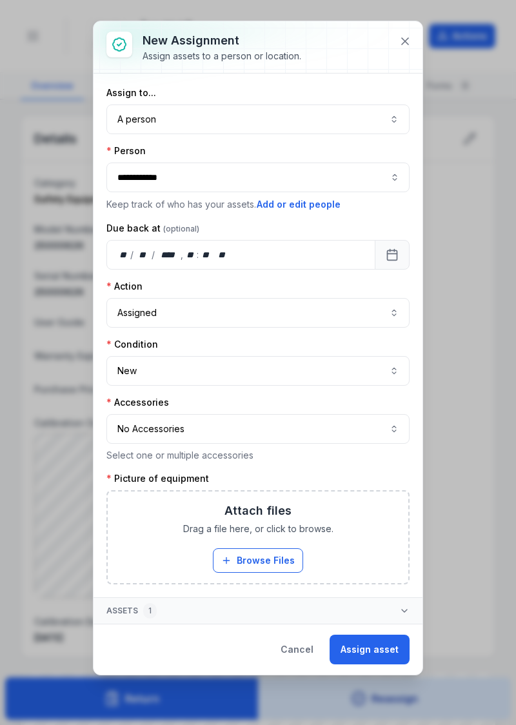
click at [259, 507] on h3 "Attach files" at bounding box center [257, 511] width 67 height 18
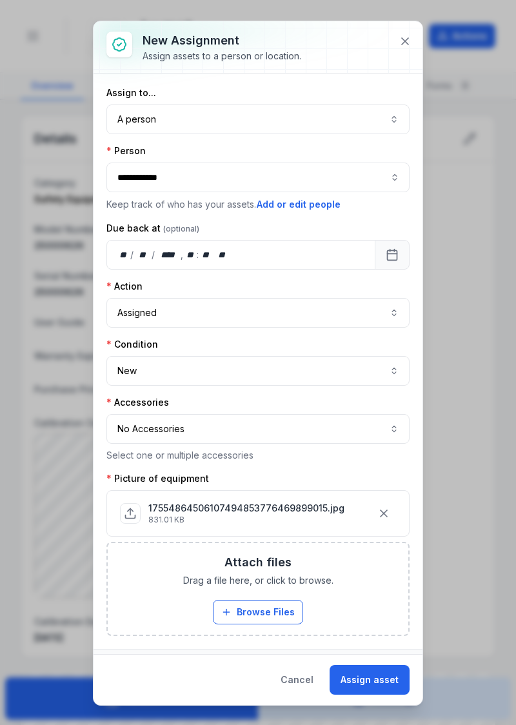
scroll to position [15, 0]
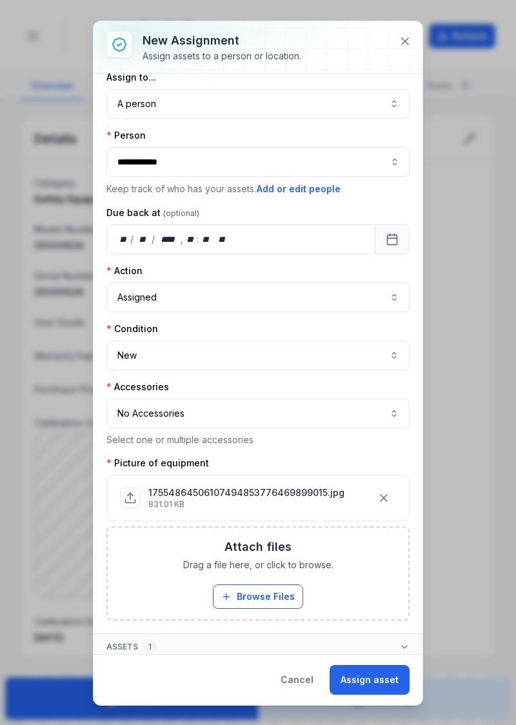
click at [376, 681] on button "Assign asset" at bounding box center [369, 680] width 80 height 30
